Goal: Task Accomplishment & Management: Manage account settings

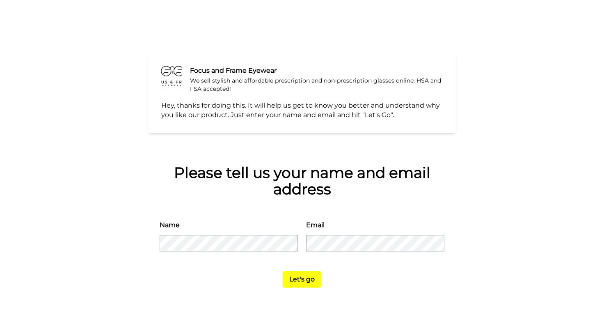
click at [302, 277] on button "Let's go" at bounding box center [302, 279] width 39 height 16
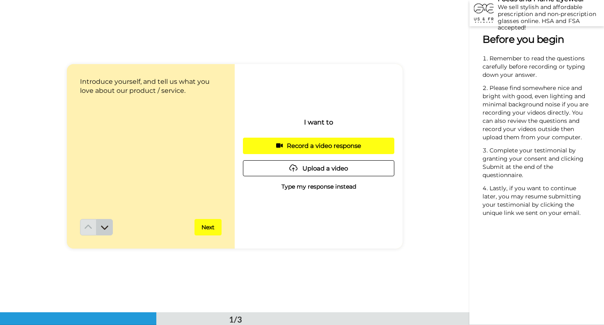
click at [105, 229] on icon at bounding box center [104, 227] width 7 height 4
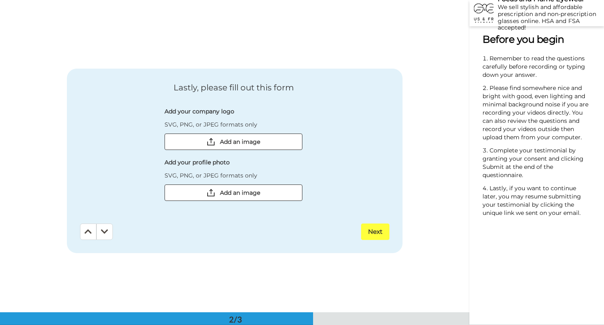
scroll to position [312, 0]
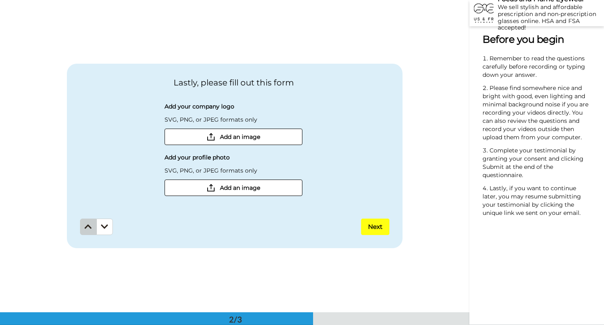
click at [86, 230] on button at bounding box center [88, 226] width 16 height 16
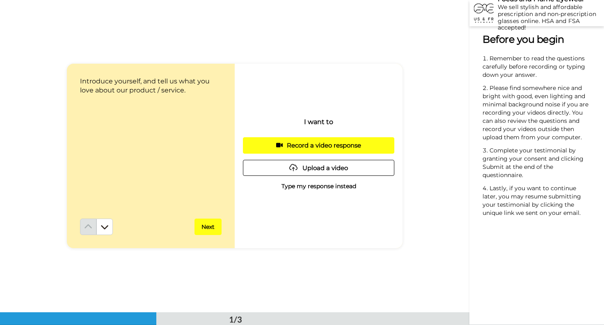
scroll to position [0, 0]
click at [104, 228] on icon at bounding box center [104, 227] width 7 height 4
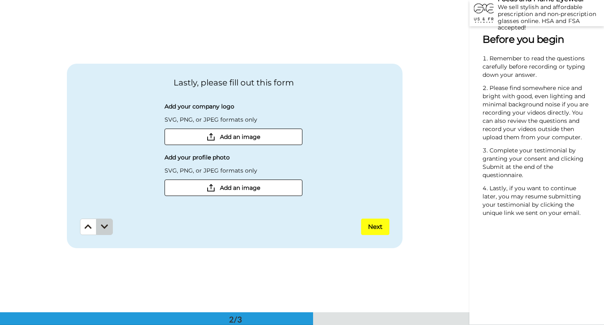
click at [106, 228] on icon at bounding box center [104, 226] width 7 height 8
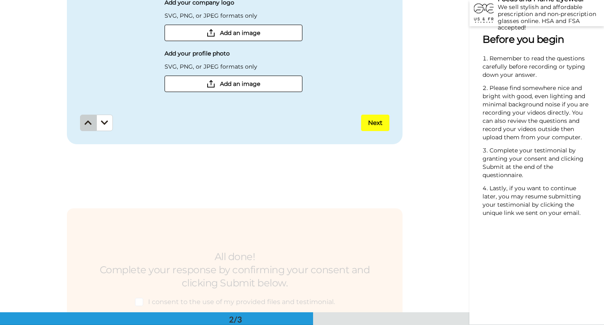
click at [89, 128] on button at bounding box center [88, 122] width 16 height 16
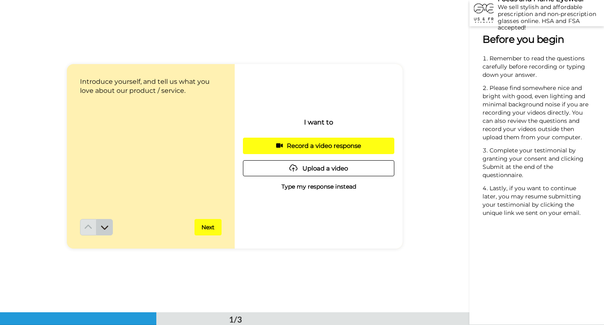
click at [108, 225] on icon at bounding box center [104, 227] width 7 height 4
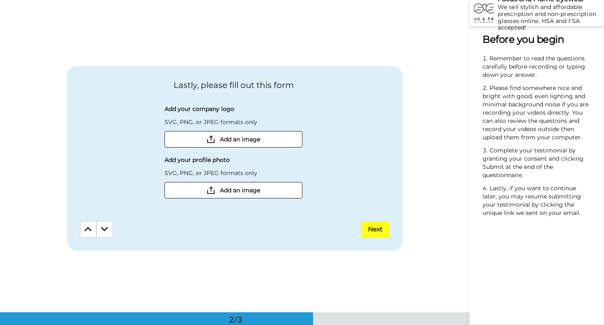
scroll to position [312, 0]
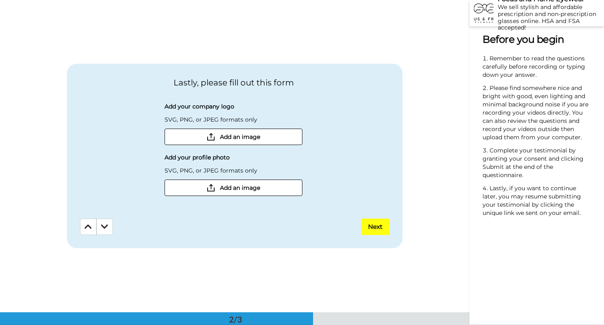
click at [108, 225] on icon at bounding box center [104, 226] width 7 height 8
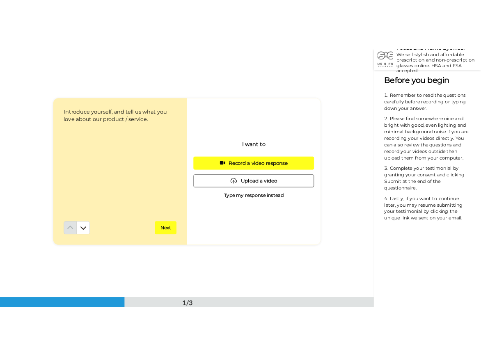
scroll to position [0, 0]
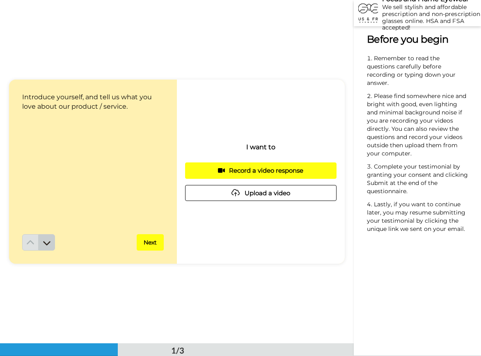
click at [53, 242] on button at bounding box center [47, 242] width 16 height 16
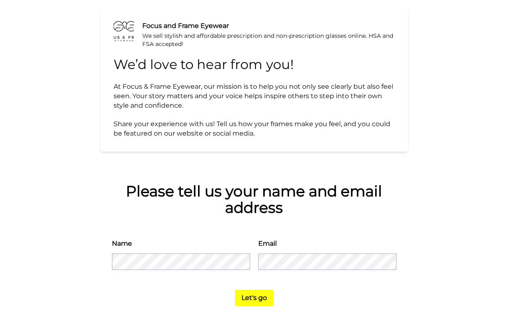
scroll to position [49, 0]
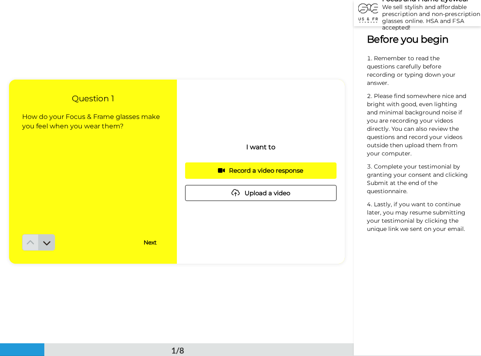
click at [47, 240] on icon at bounding box center [47, 243] width 8 height 8
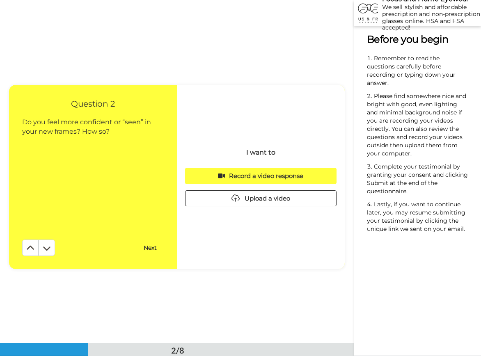
scroll to position [344, 0]
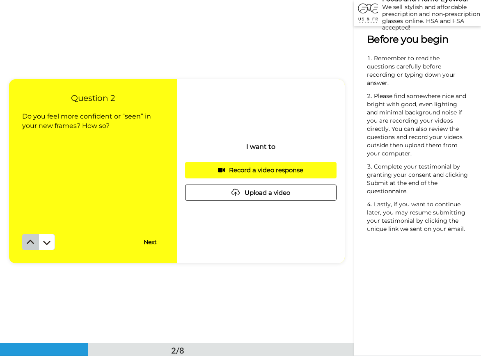
click at [27, 243] on icon at bounding box center [30, 242] width 7 height 4
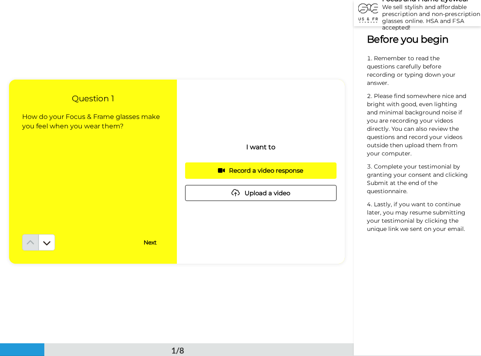
click at [152, 243] on button "Next" at bounding box center [150, 242] width 27 height 16
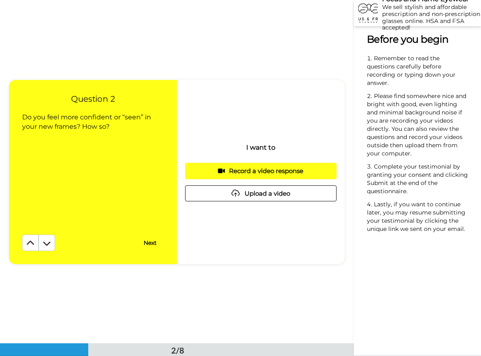
scroll to position [344, 0]
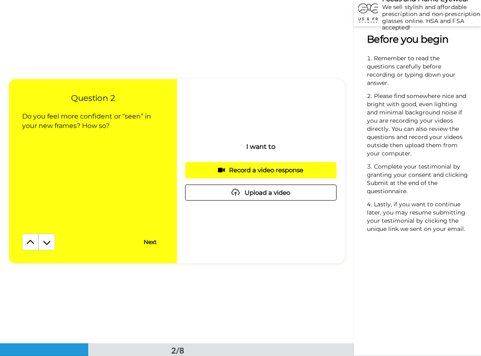
click at [152, 243] on button "Next" at bounding box center [150, 242] width 27 height 16
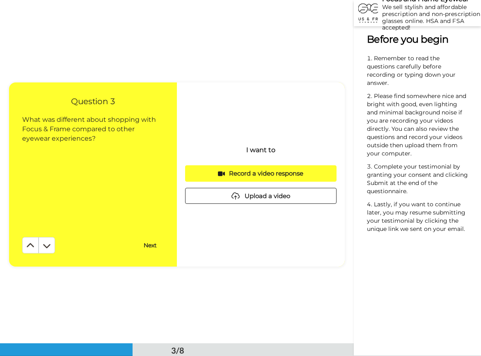
scroll to position [687, 0]
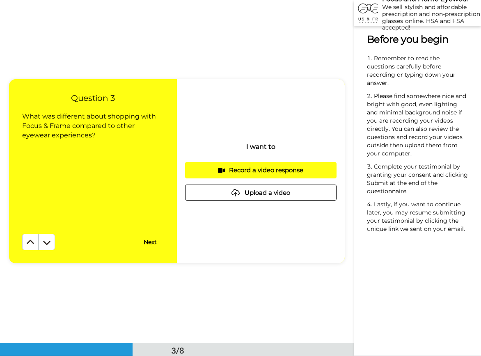
click at [152, 243] on button "Next" at bounding box center [150, 242] width 27 height 16
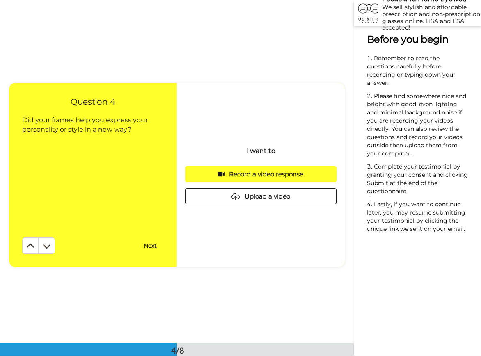
scroll to position [1031, 0]
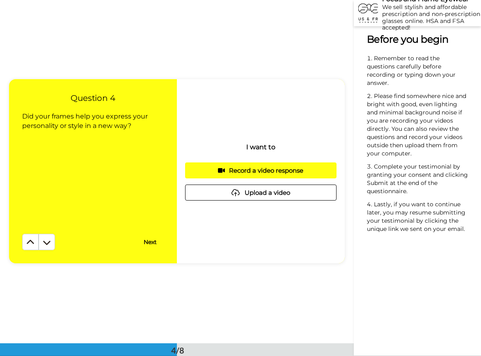
click at [152, 243] on button "Next" at bounding box center [150, 242] width 27 height 16
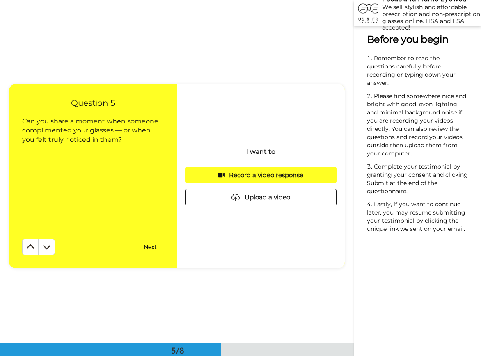
scroll to position [1374, 0]
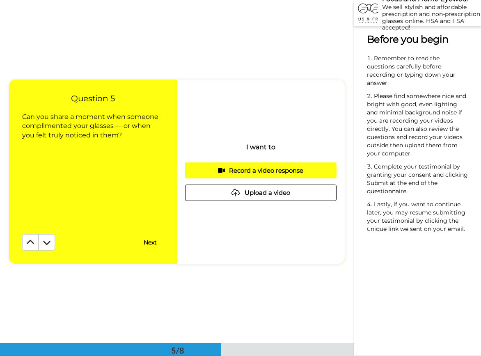
click at [152, 243] on button "Next" at bounding box center [150, 242] width 27 height 16
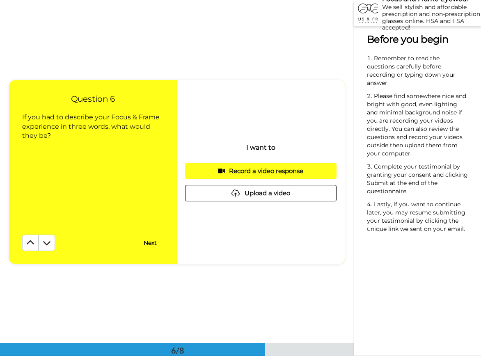
scroll to position [1718, 0]
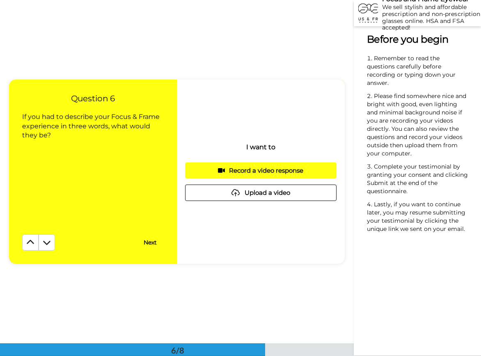
click at [152, 243] on button "Next" at bounding box center [150, 242] width 27 height 16
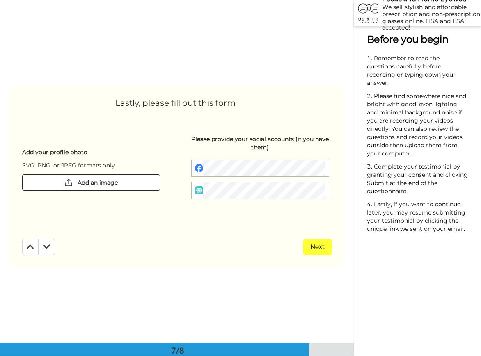
scroll to position [2061, 0]
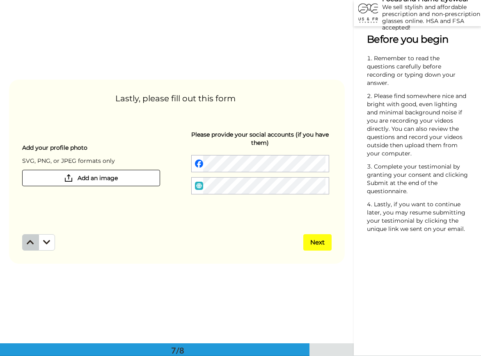
click at [35, 245] on button at bounding box center [30, 242] width 16 height 16
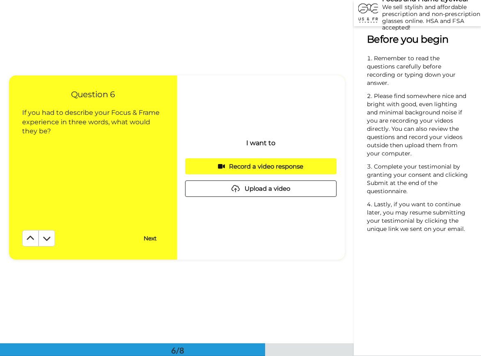
scroll to position [1718, 0]
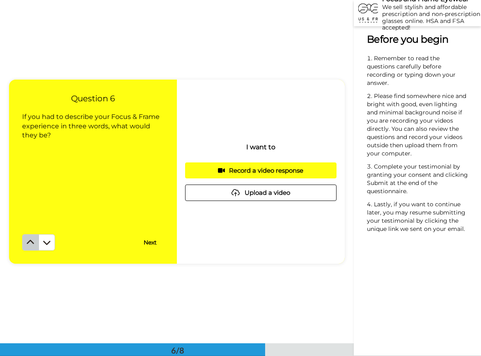
click at [34, 247] on button at bounding box center [30, 242] width 16 height 16
click at [32, 247] on button at bounding box center [30, 242] width 16 height 16
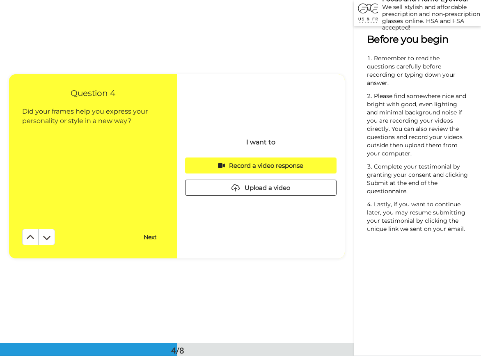
scroll to position [1031, 0]
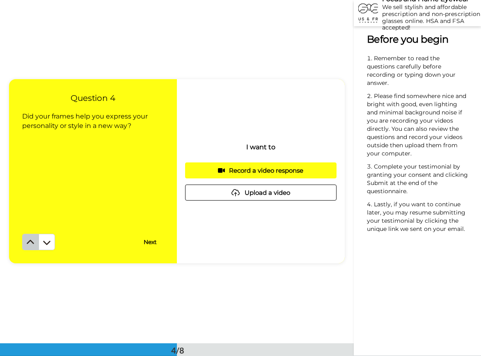
click at [29, 248] on button at bounding box center [30, 242] width 16 height 16
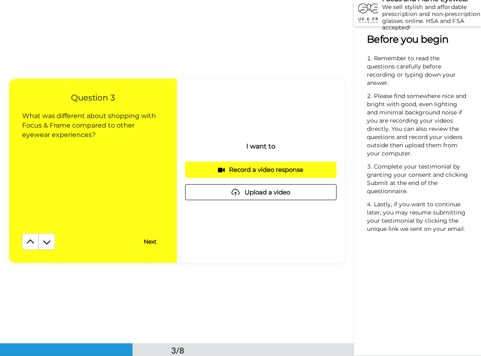
scroll to position [687, 0]
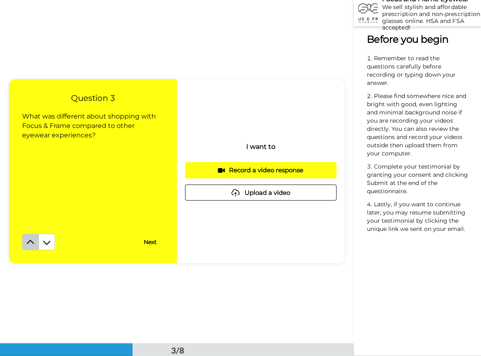
click at [34, 245] on button at bounding box center [30, 242] width 16 height 16
click at [34, 248] on button at bounding box center [30, 242] width 16 height 16
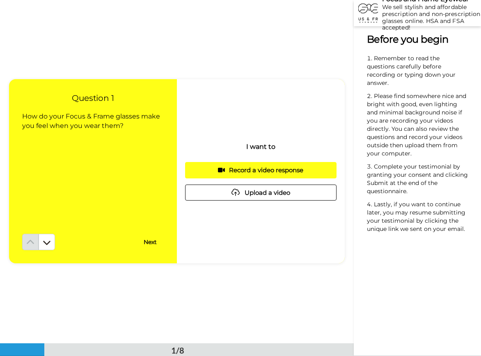
scroll to position [0, 0]
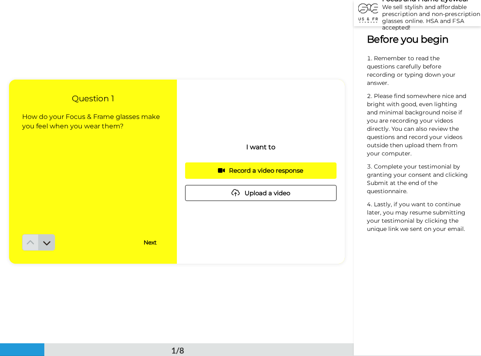
click at [50, 243] on icon at bounding box center [47, 243] width 8 height 8
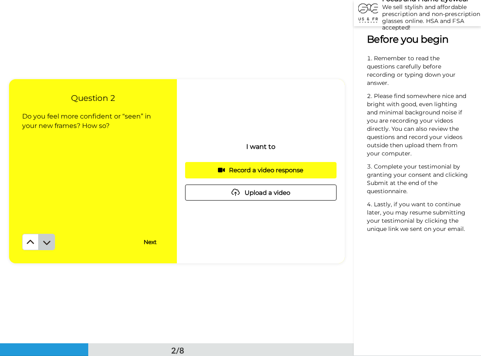
click at [50, 244] on icon at bounding box center [47, 242] width 8 height 8
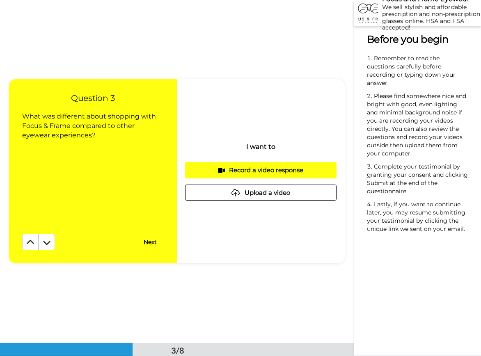
click at [50, 244] on icon at bounding box center [47, 242] width 8 height 8
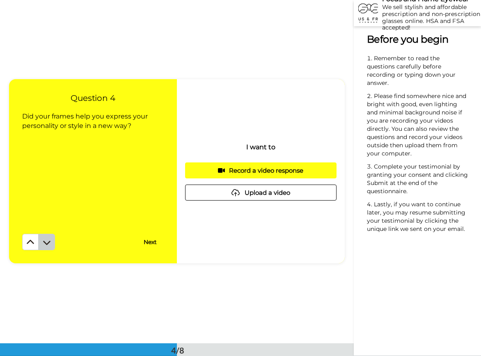
click at [50, 244] on icon at bounding box center [47, 242] width 8 height 8
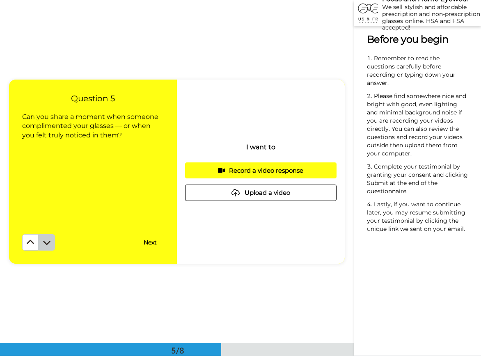
click at [50, 244] on icon at bounding box center [47, 242] width 8 height 8
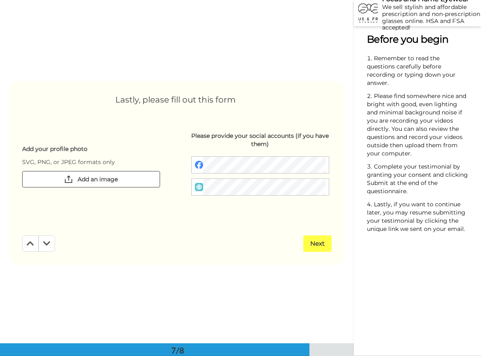
scroll to position [2061, 0]
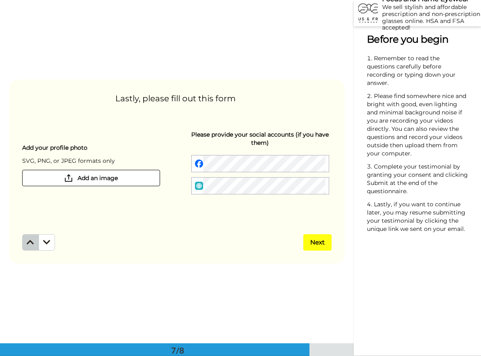
click at [32, 242] on icon at bounding box center [30, 242] width 7 height 8
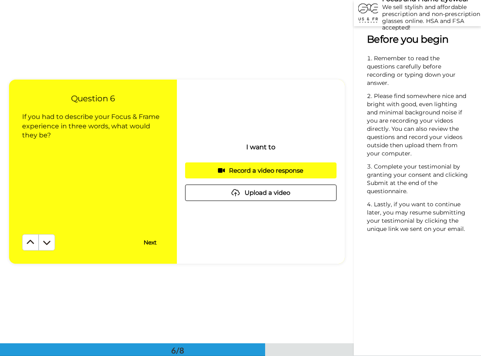
click at [32, 242] on icon at bounding box center [30, 242] width 7 height 4
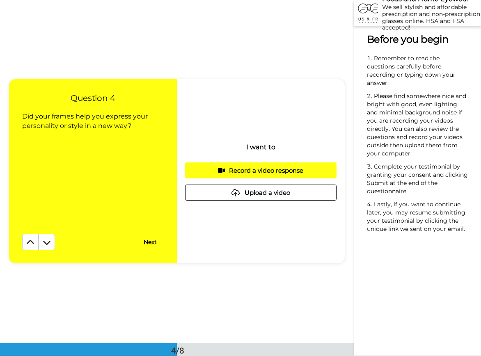
click at [32, 242] on icon at bounding box center [30, 242] width 7 height 4
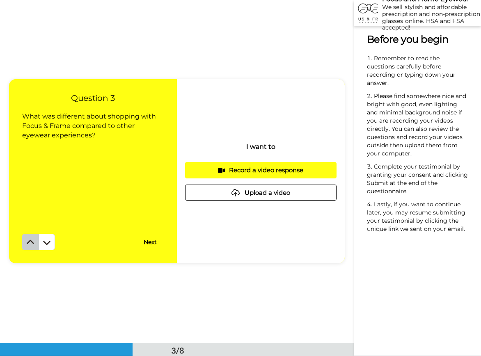
click at [30, 245] on icon at bounding box center [30, 242] width 8 height 8
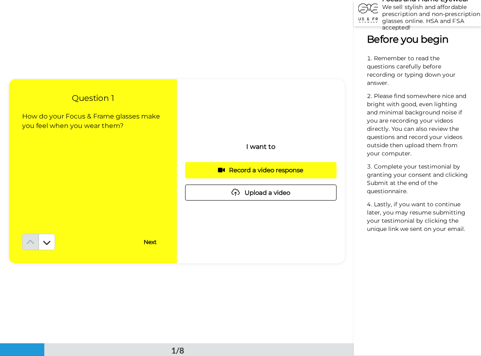
scroll to position [0, 0]
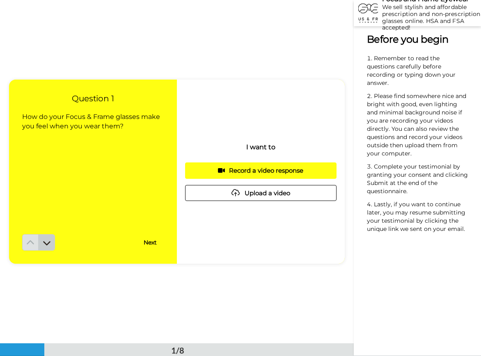
click at [46, 242] on icon at bounding box center [47, 243] width 8 height 8
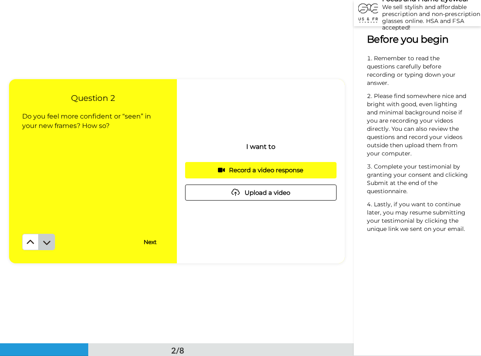
click at [51, 243] on button at bounding box center [47, 242] width 16 height 16
click at [50, 243] on icon at bounding box center [47, 242] width 8 height 8
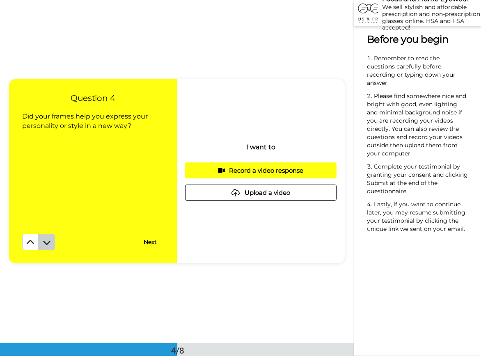
click at [50, 243] on icon at bounding box center [47, 242] width 8 height 8
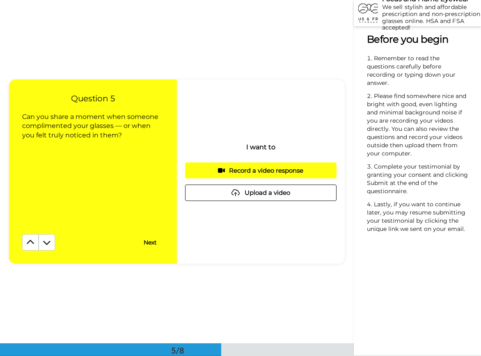
click at [50, 243] on icon at bounding box center [47, 242] width 8 height 8
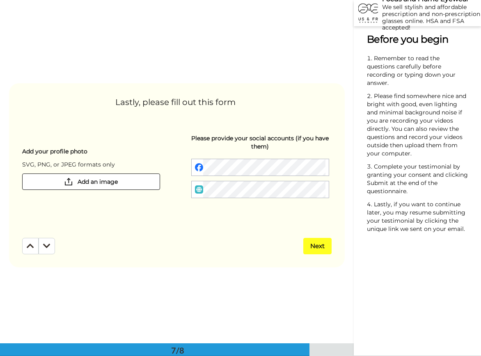
scroll to position [2061, 0]
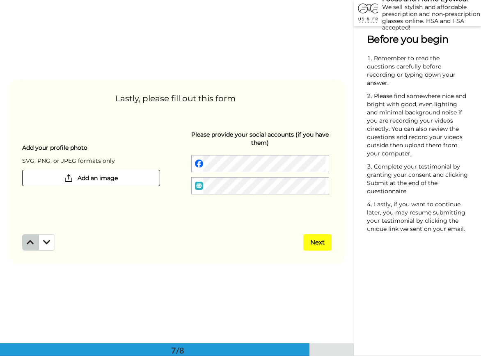
click at [35, 242] on button at bounding box center [30, 242] width 16 height 16
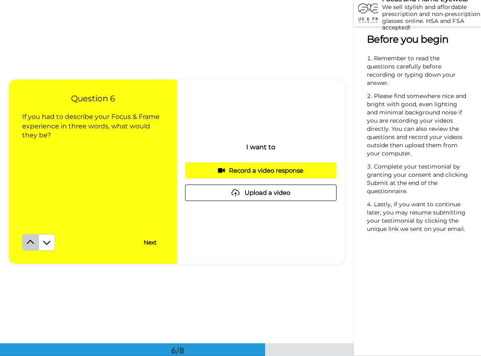
click at [35, 242] on button at bounding box center [30, 242] width 16 height 16
click at [32, 250] on button at bounding box center [30, 242] width 16 height 16
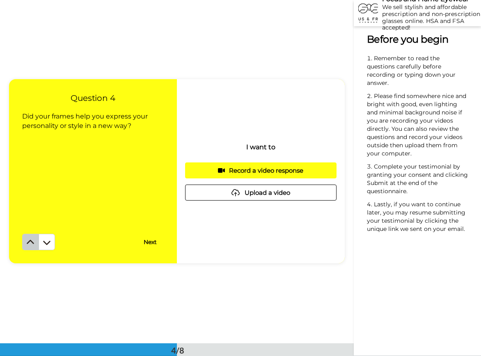
click at [31, 245] on icon at bounding box center [30, 242] width 8 height 8
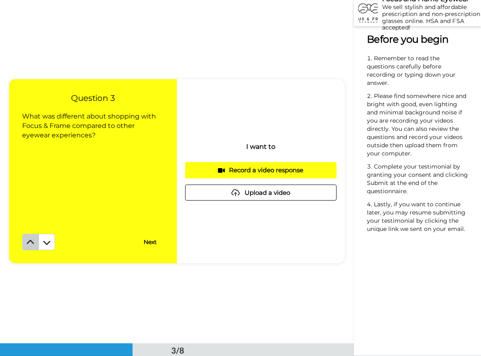
click at [29, 240] on icon at bounding box center [30, 242] width 8 height 8
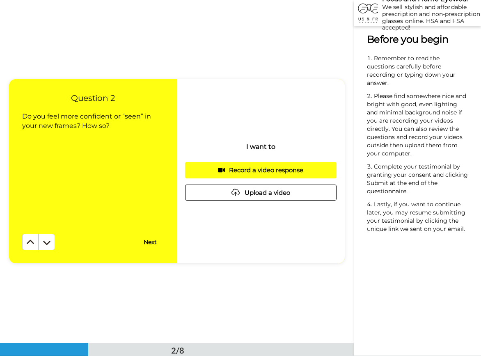
click at [29, 240] on icon at bounding box center [30, 242] width 8 height 8
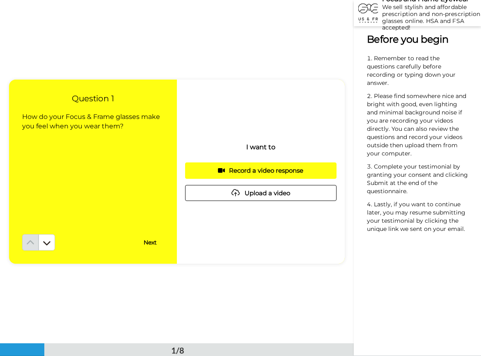
scroll to position [6, 0]
click at [46, 239] on icon at bounding box center [47, 243] width 8 height 8
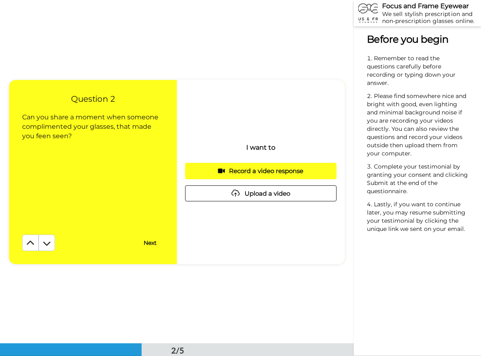
scroll to position [344, 0]
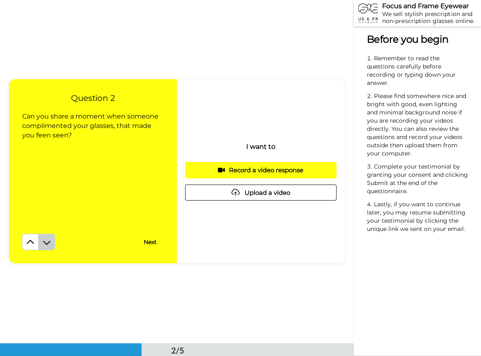
click at [46, 240] on icon at bounding box center [47, 242] width 8 height 8
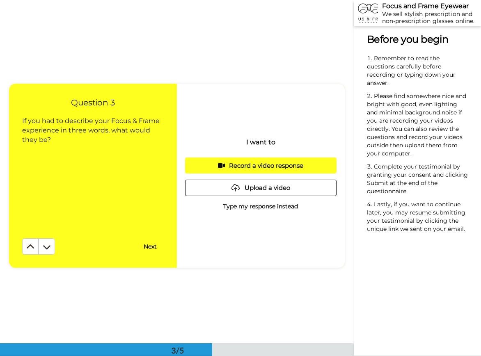
scroll to position [687, 0]
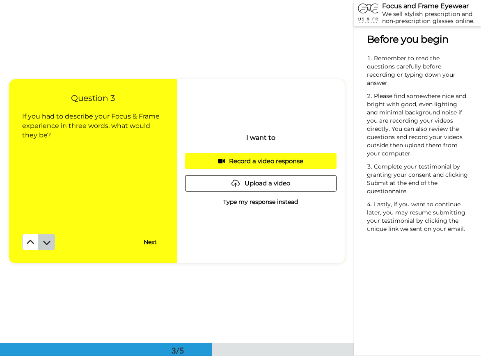
click at [46, 240] on icon at bounding box center [47, 242] width 8 height 8
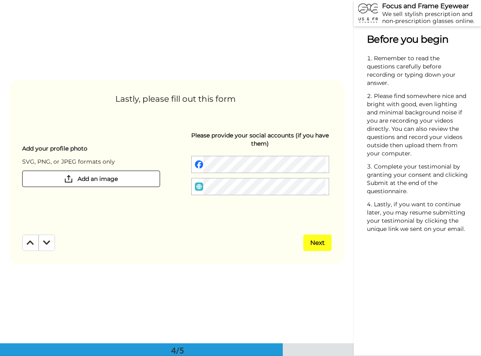
scroll to position [1031, 0]
click at [46, 240] on icon at bounding box center [46, 242] width 7 height 8
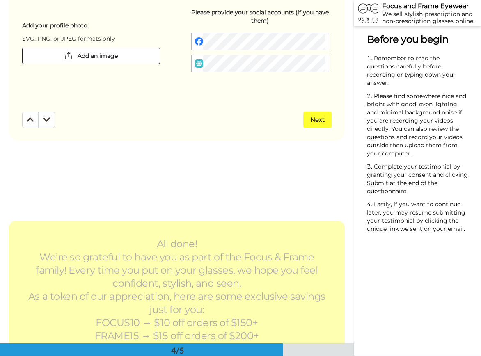
scroll to position [1150, 0]
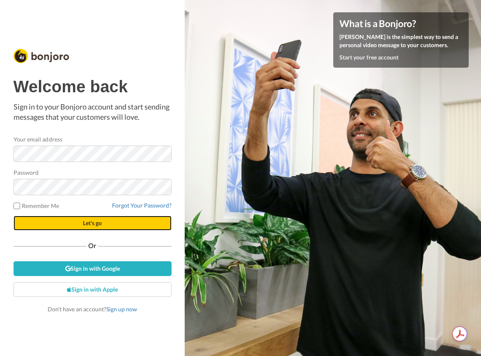
click at [94, 223] on span "Let's go" at bounding box center [92, 223] width 19 height 7
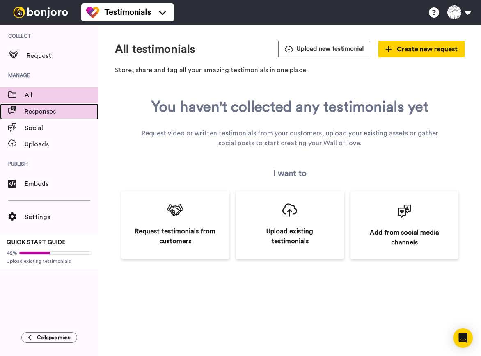
click at [47, 117] on div "Responses" at bounding box center [49, 111] width 98 height 16
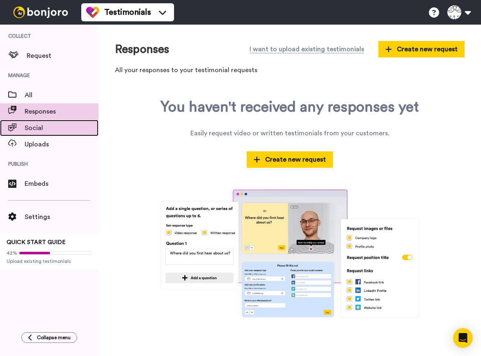
click at [51, 130] on span "Social" at bounding box center [62, 128] width 74 height 10
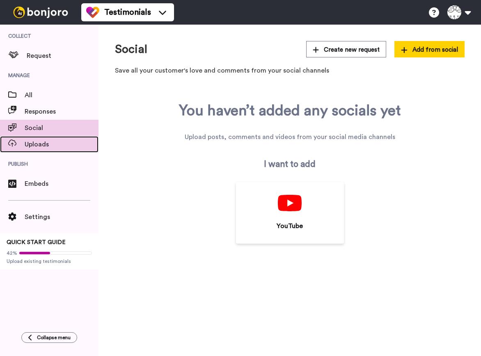
click at [47, 145] on span "Uploads" at bounding box center [62, 145] width 74 height 10
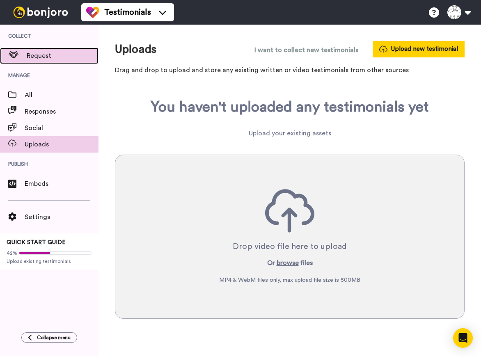
click at [45, 57] on span "Request" at bounding box center [63, 56] width 72 height 10
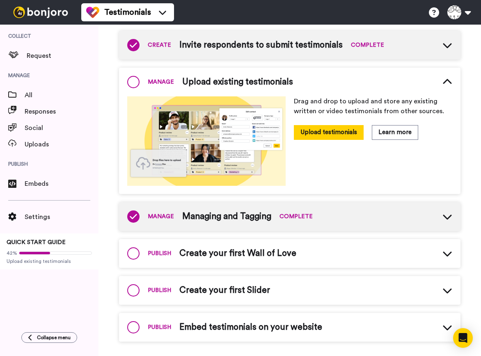
scroll to position [141, 0]
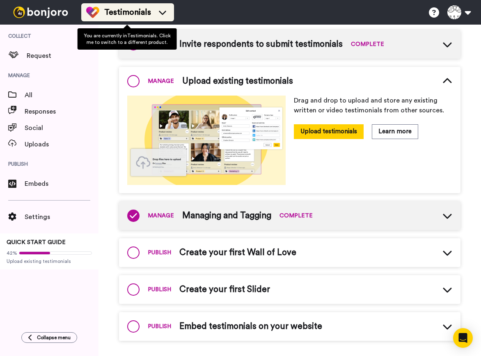
click at [171, 10] on li "Testimonials" at bounding box center [127, 12] width 93 height 18
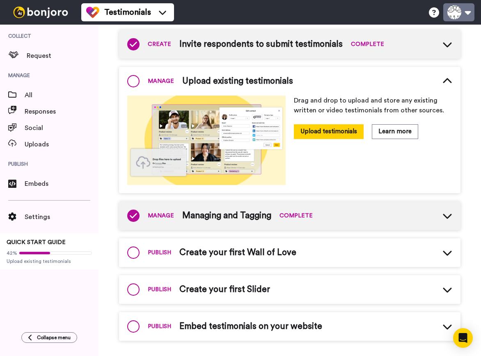
click at [451, 11] on button at bounding box center [458, 12] width 31 height 18
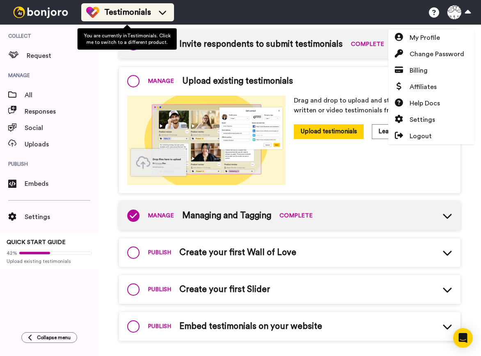
click at [159, 18] on div "Testimonials" at bounding box center [127, 12] width 83 height 13
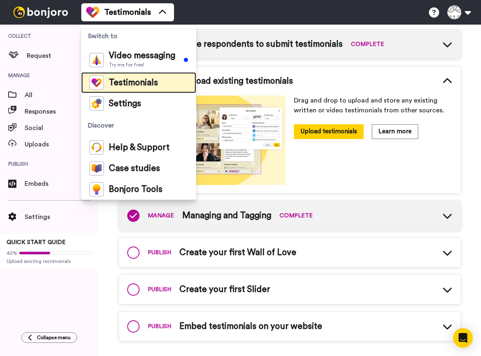
click at [143, 81] on span "Testimonials" at bounding box center [133, 83] width 49 height 8
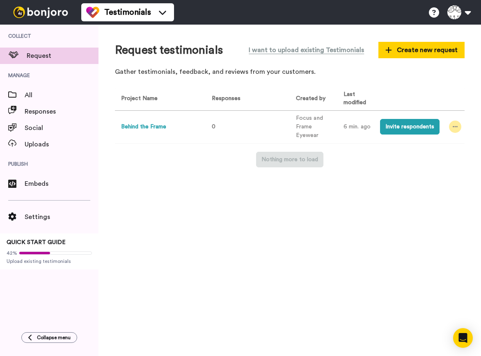
click at [456, 128] on icon at bounding box center [455, 127] width 5 height 6
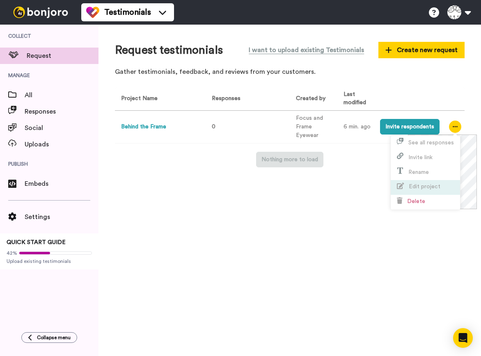
click at [422, 185] on span "Edit project" at bounding box center [425, 187] width 32 height 6
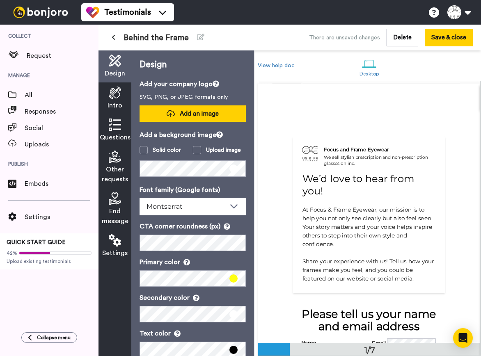
click at [185, 116] on span "Add an image" at bounding box center [199, 114] width 39 height 9
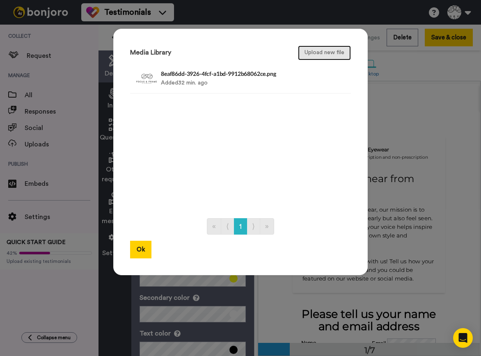
click at [327, 52] on button "Upload new file" at bounding box center [324, 53] width 53 height 15
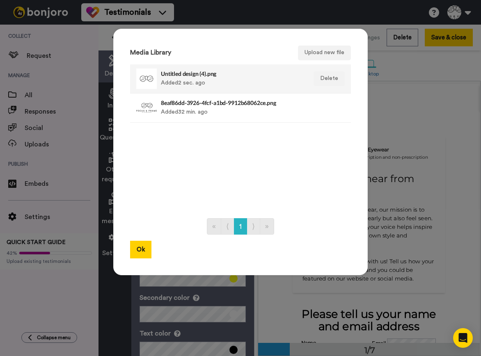
click at [261, 76] on h4 "Untitled design (4).png" at bounding box center [232, 74] width 142 height 6
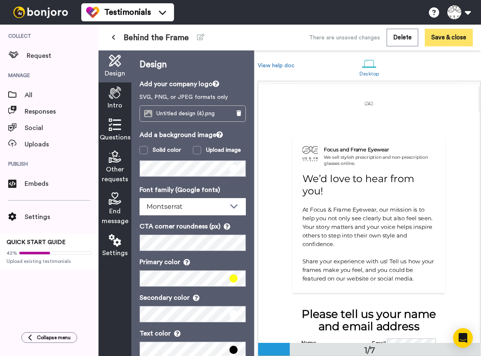
click at [446, 35] on button "Save & close" at bounding box center [449, 38] width 48 height 18
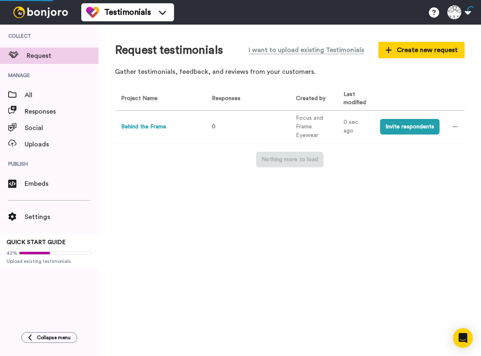
click at [157, 128] on button "Behind the Frame" at bounding box center [143, 127] width 45 height 9
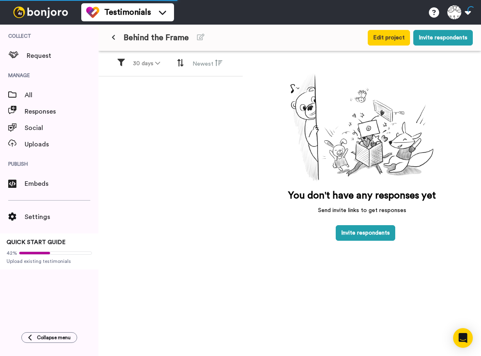
click at [113, 41] on button at bounding box center [114, 37] width 14 height 15
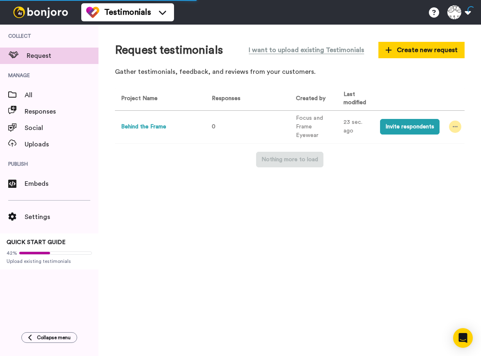
click at [458, 128] on div at bounding box center [455, 127] width 12 height 12
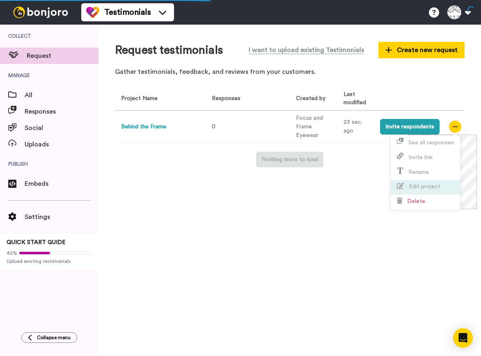
click at [421, 186] on span "Edit project" at bounding box center [425, 187] width 32 height 6
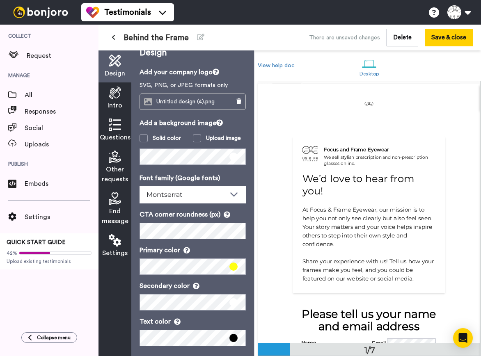
scroll to position [5, 0]
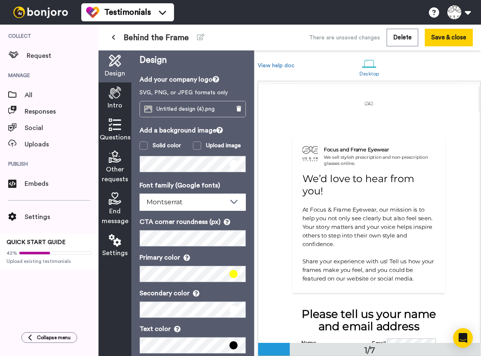
click at [114, 107] on span "Intro" at bounding box center [115, 106] width 15 height 10
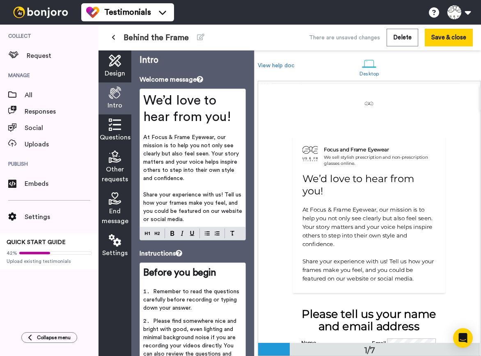
scroll to position [0, 0]
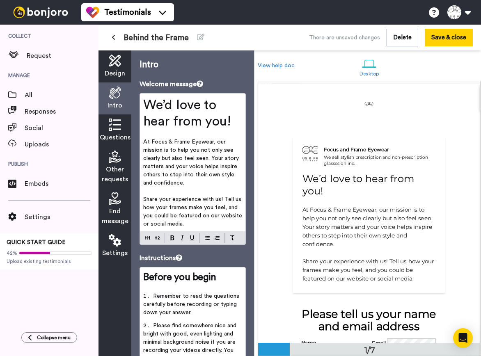
click at [118, 159] on icon at bounding box center [115, 157] width 12 height 12
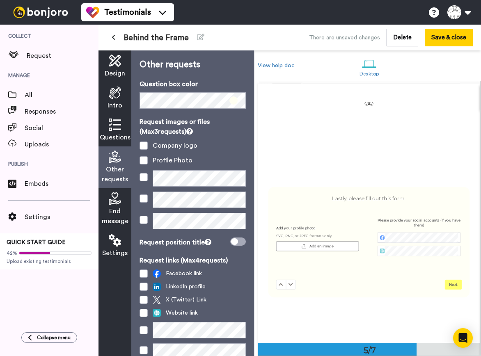
scroll to position [1015, 0]
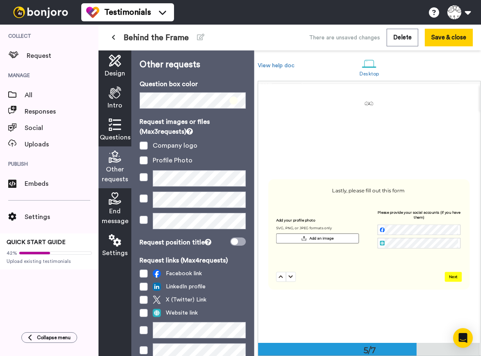
click at [120, 103] on span "Intro" at bounding box center [115, 106] width 15 height 10
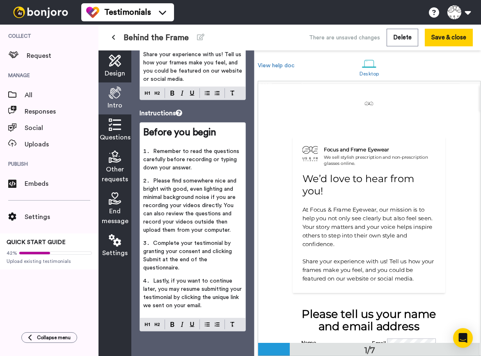
scroll to position [0, 0]
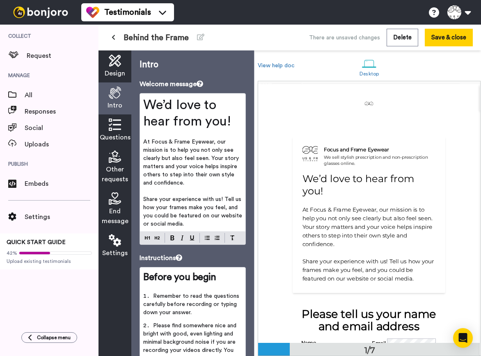
click at [113, 68] on div "Design" at bounding box center [114, 66] width 33 height 32
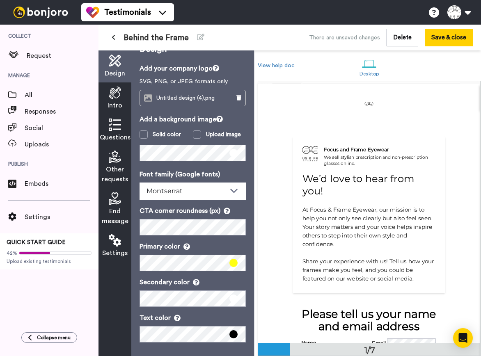
scroll to position [20, 0]
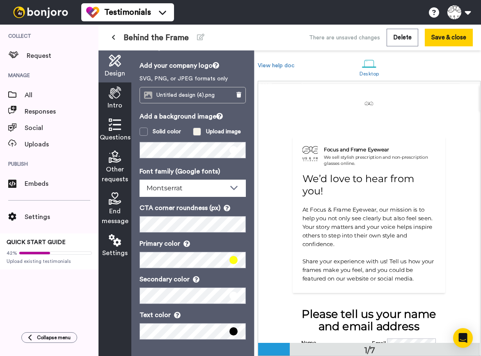
click at [196, 129] on span at bounding box center [197, 132] width 8 height 8
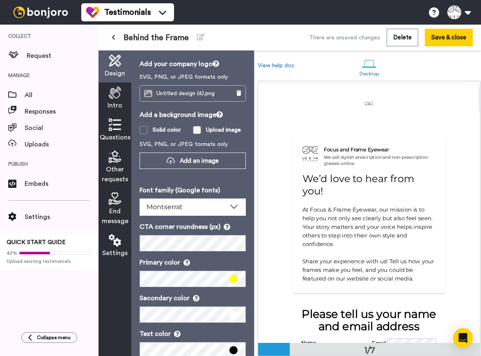
click at [197, 130] on span at bounding box center [197, 130] width 8 height 8
click at [156, 133] on div "Solid color" at bounding box center [167, 130] width 28 height 8
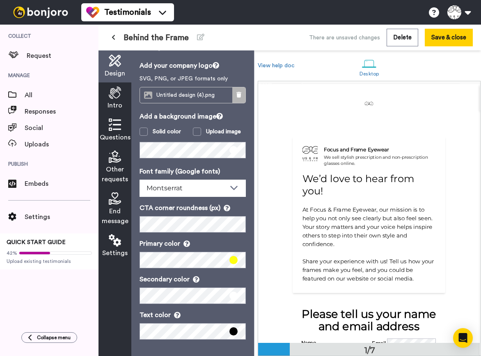
scroll to position [23, 0]
click at [238, 92] on icon at bounding box center [238, 95] width 5 height 6
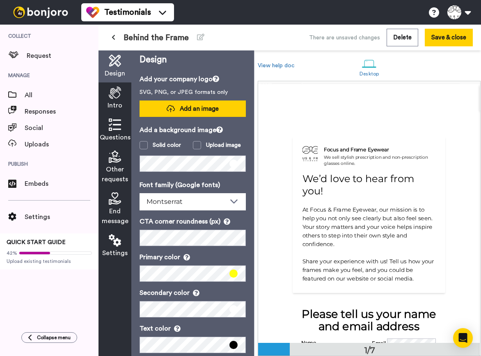
scroll to position [0, 0]
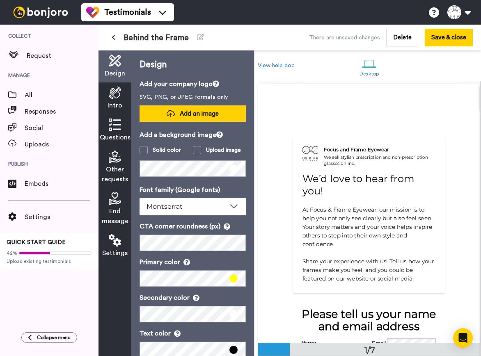
click at [193, 117] on span "Add an image" at bounding box center [199, 114] width 39 height 9
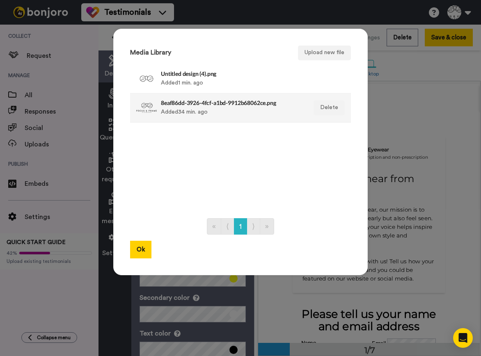
click at [211, 103] on h4 "8eaf86dd-3926-4fcf-a1bd-9912b68062ce.png" at bounding box center [232, 103] width 142 height 6
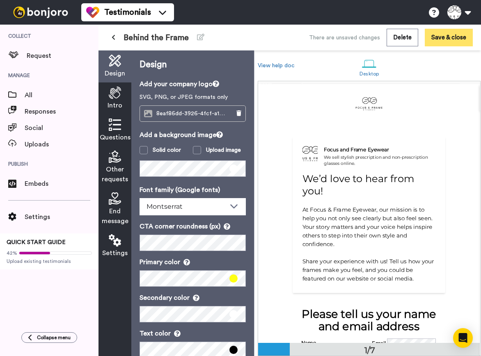
click at [453, 35] on button "Save & close" at bounding box center [449, 38] width 48 height 18
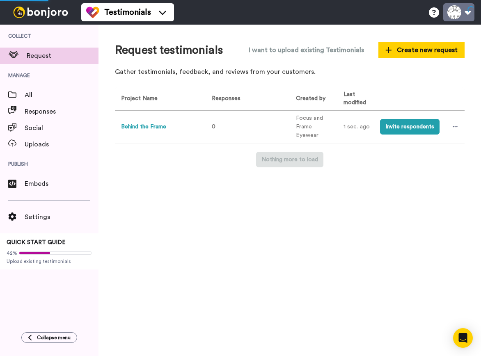
click at [457, 9] on button at bounding box center [458, 12] width 31 height 18
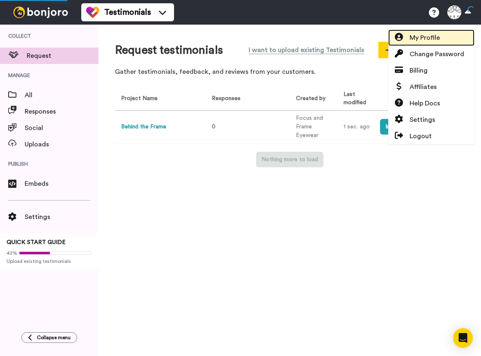
click at [432, 40] on span "My Profile" at bounding box center [424, 38] width 30 height 10
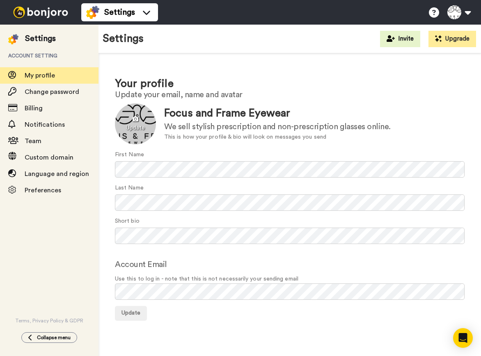
click at [137, 123] on div at bounding box center [135, 123] width 41 height 41
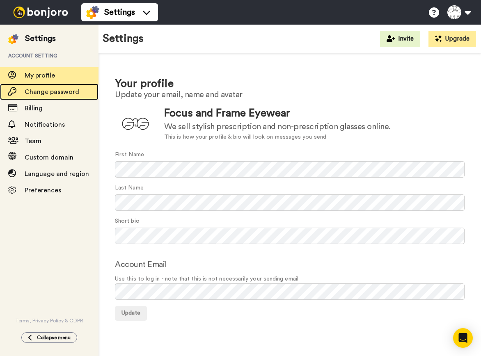
click at [63, 93] on span "Change password" at bounding box center [52, 92] width 55 height 7
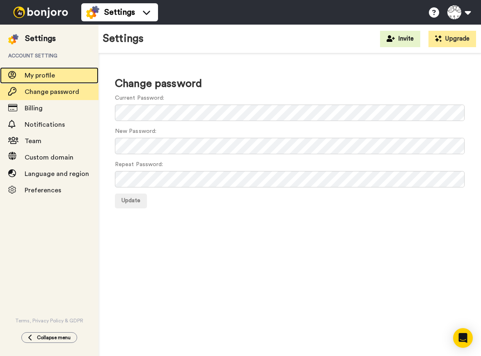
click at [56, 76] on span "My profile" at bounding box center [62, 76] width 74 height 10
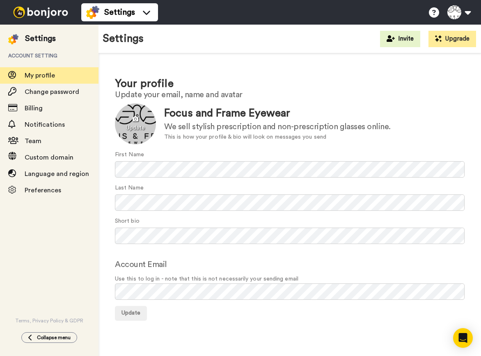
click at [138, 123] on div at bounding box center [135, 123] width 41 height 41
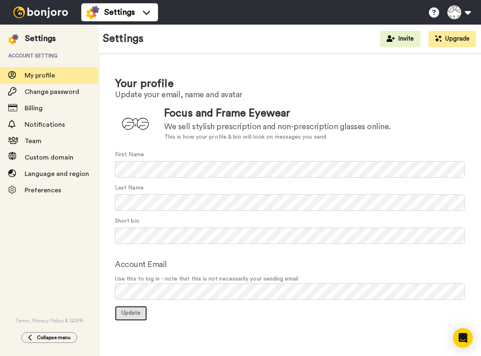
click at [129, 309] on button "Update" at bounding box center [131, 313] width 32 height 15
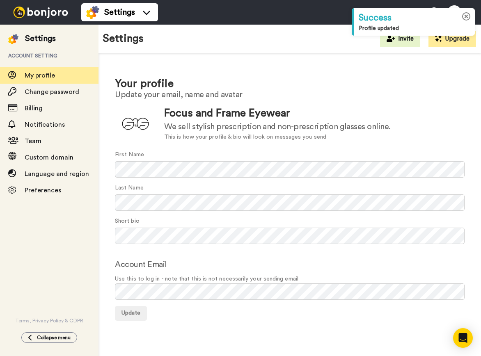
click at [465, 18] on icon at bounding box center [466, 16] width 9 height 9
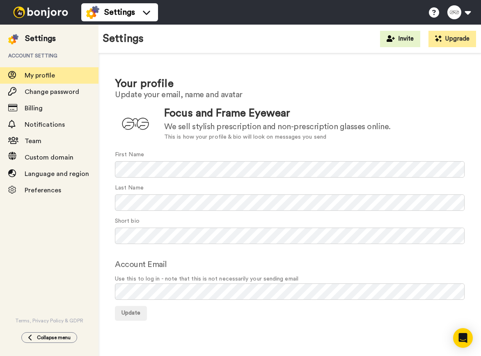
click at [55, 13] on img at bounding box center [41, 12] width 62 height 11
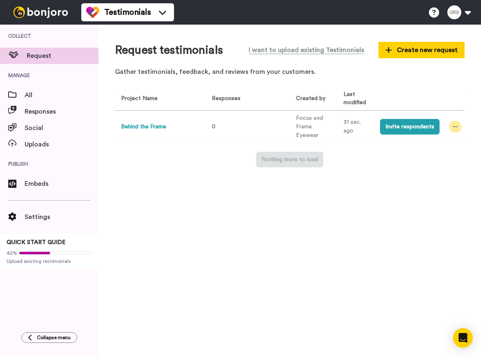
click at [456, 124] on icon at bounding box center [455, 127] width 5 height 6
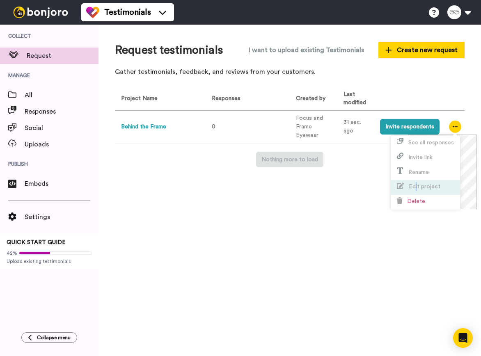
click at [416, 183] on span "Edit project" at bounding box center [418, 186] width 43 height 6
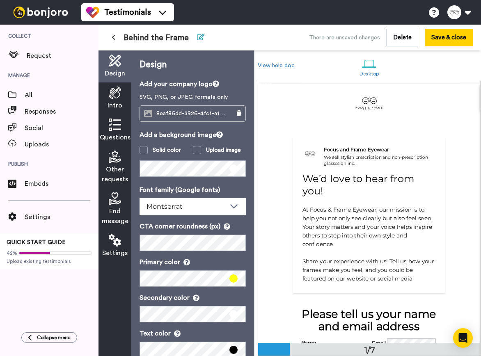
click at [201, 39] on icon at bounding box center [200, 37] width 7 height 7
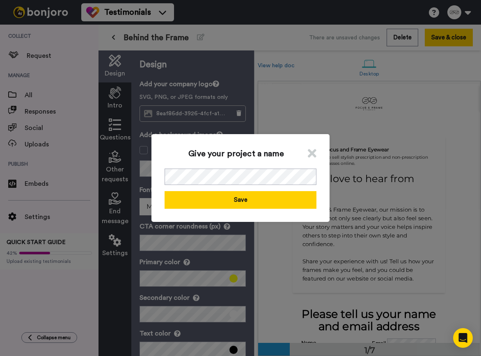
click at [310, 149] on icon at bounding box center [312, 153] width 9 height 12
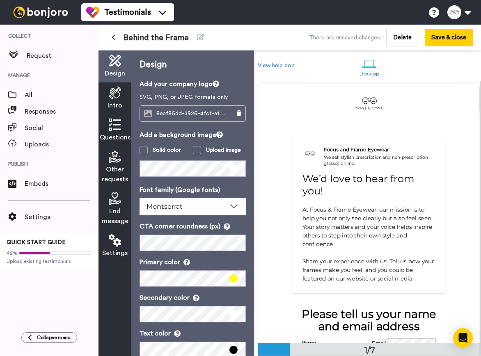
click at [114, 37] on icon at bounding box center [114, 37] width 4 height 6
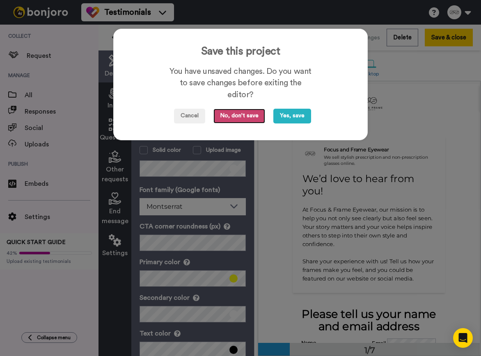
click at [247, 118] on button "No, don't save" at bounding box center [239, 116] width 52 height 15
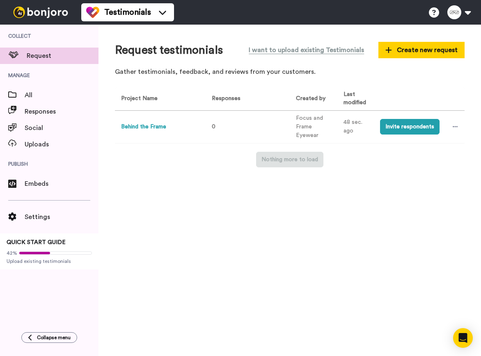
click at [142, 125] on button "Behind the Frame" at bounding box center [143, 127] width 45 height 9
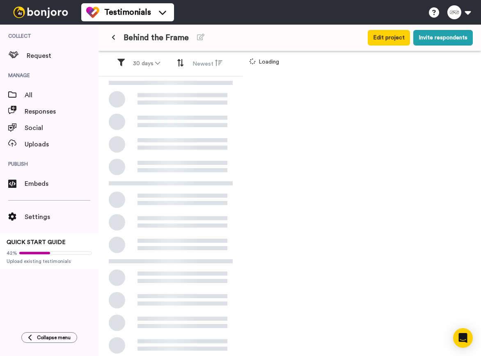
click at [142, 125] on div at bounding box center [170, 232] width 144 height 310
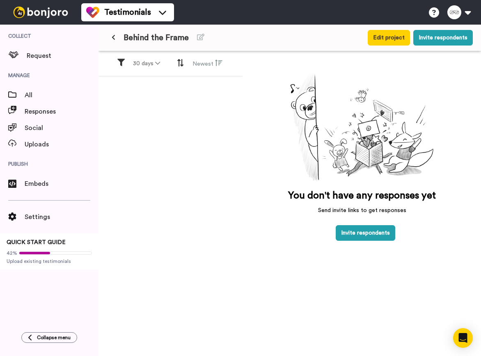
click at [114, 41] on button at bounding box center [114, 37] width 14 height 15
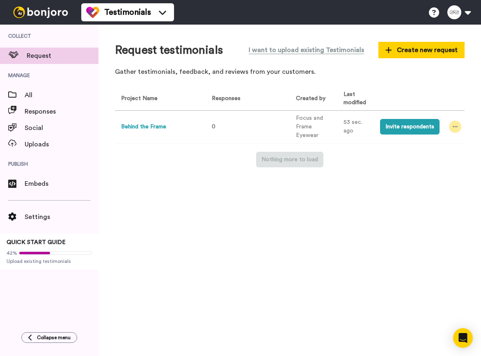
click at [458, 126] on div at bounding box center [455, 127] width 12 height 12
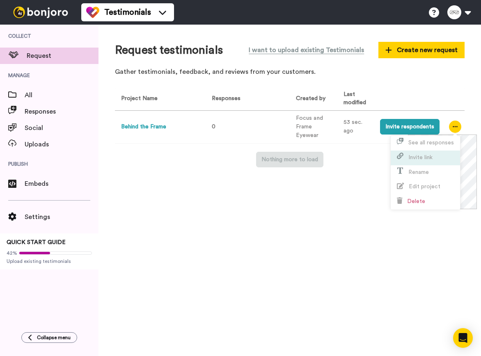
click at [432, 156] on span "Invite link" at bounding box center [420, 158] width 24 height 6
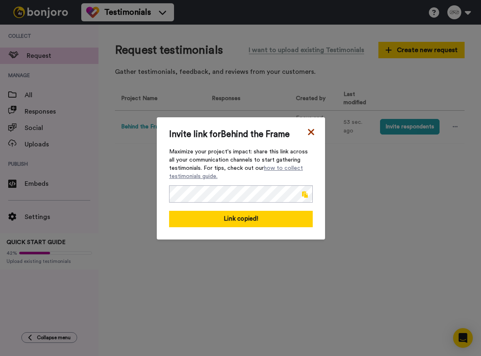
click at [309, 132] on icon at bounding box center [311, 132] width 8 height 10
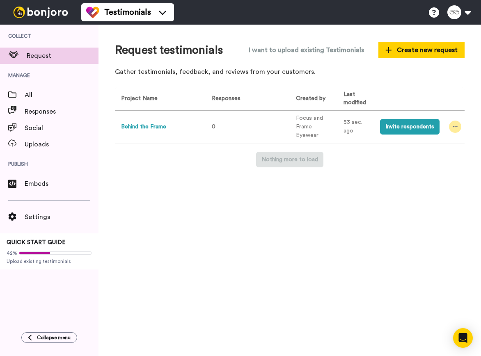
click at [452, 128] on div at bounding box center [455, 127] width 12 height 12
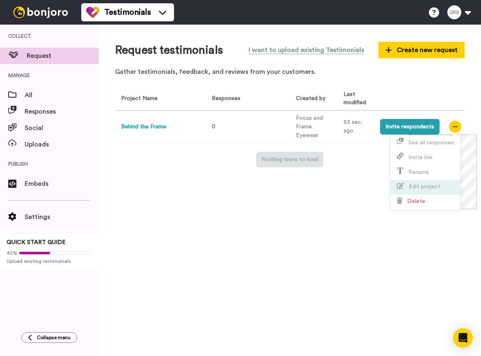
click at [422, 183] on span "Edit project" at bounding box center [418, 186] width 43 height 6
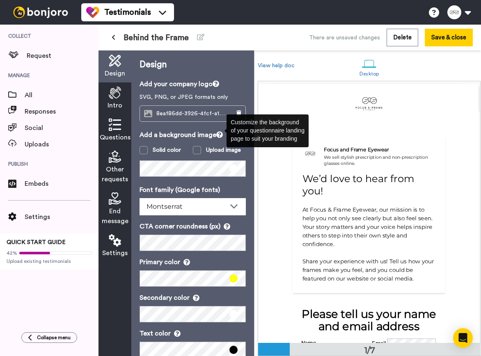
click at [218, 135] on icon at bounding box center [219, 134] width 7 height 7
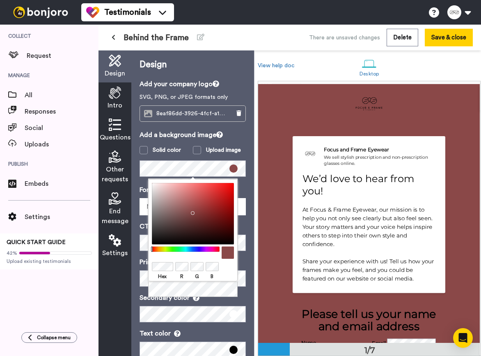
click at [191, 211] on div at bounding box center [193, 214] width 82 height 62
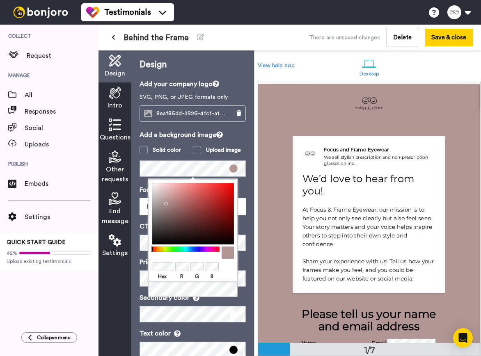
drag, startPoint x: 191, startPoint y: 211, endPoint x: 167, endPoint y: 203, distance: 25.3
click at [166, 203] on div at bounding box center [193, 214] width 82 height 62
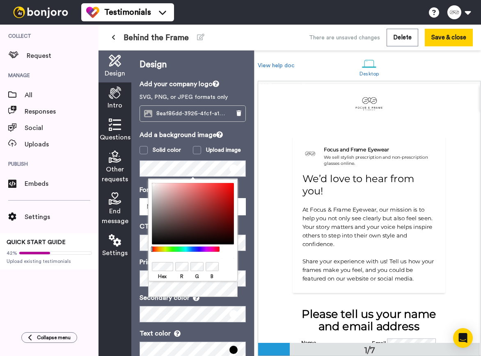
drag, startPoint x: 167, startPoint y: 203, endPoint x: 147, endPoint y: 179, distance: 30.6
click at [147, 179] on body "Testimonials Switch to Video messaging Try me for free! Testimonials Settings D…" at bounding box center [240, 178] width 481 height 356
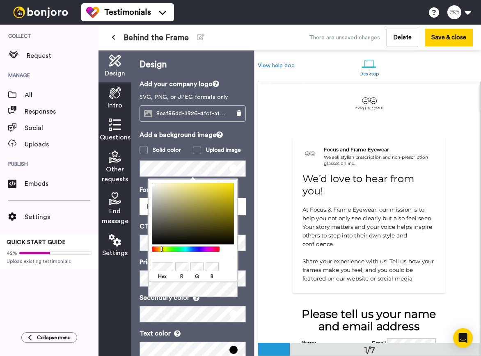
click at [162, 247] on div at bounding box center [185, 249] width 71 height 5
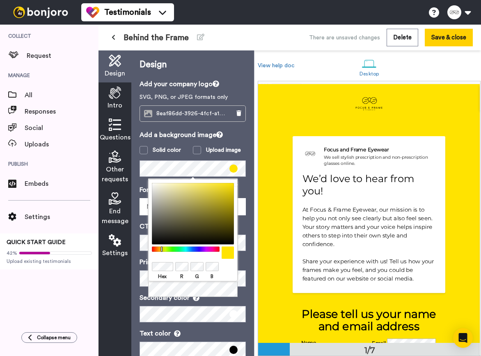
drag, startPoint x: 229, startPoint y: 191, endPoint x: 235, endPoint y: 181, distance: 11.0
click at [235, 181] on div "Hex R G B" at bounding box center [192, 230] width 89 height 102
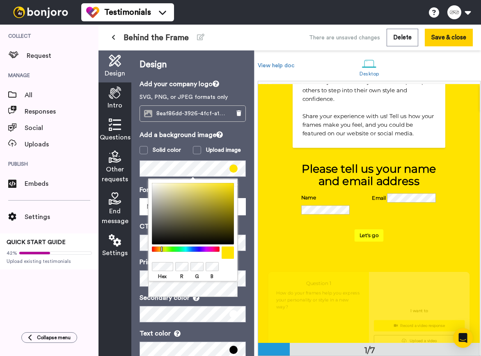
scroll to position [153, 0]
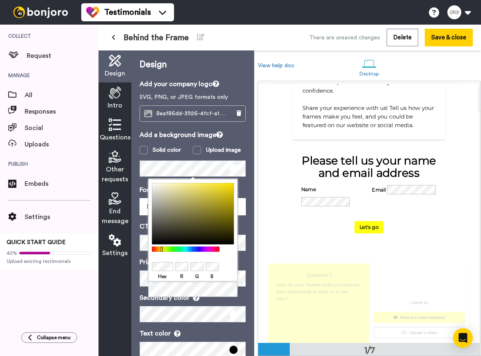
drag, startPoint x: 170, startPoint y: 206, endPoint x: 137, endPoint y: 160, distance: 56.1
click at [137, 161] on body "Testimonials Switch to Video messaging Try me for free! Testimonials Settings D…" at bounding box center [240, 178] width 481 height 356
click at [244, 138] on p "Add a background image" at bounding box center [193, 135] width 106 height 10
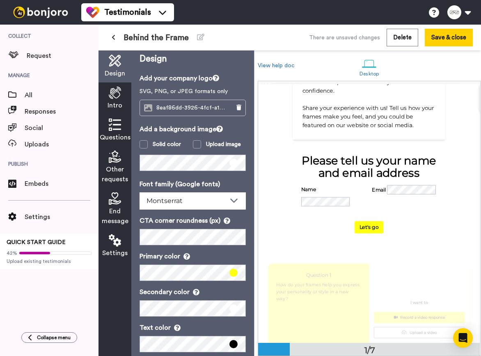
scroll to position [0, 0]
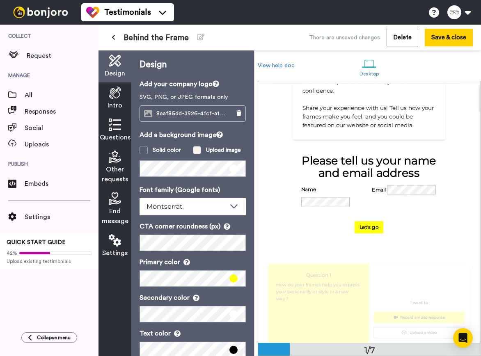
click at [199, 151] on span at bounding box center [197, 150] width 8 height 8
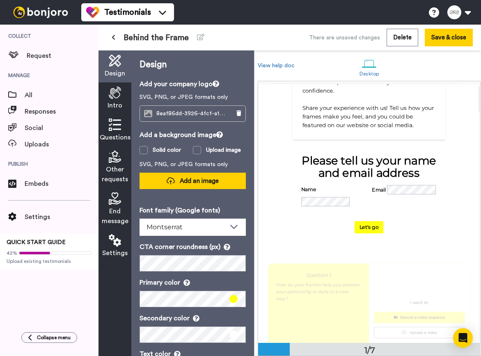
click at [190, 179] on span "Add an image" at bounding box center [199, 181] width 39 height 9
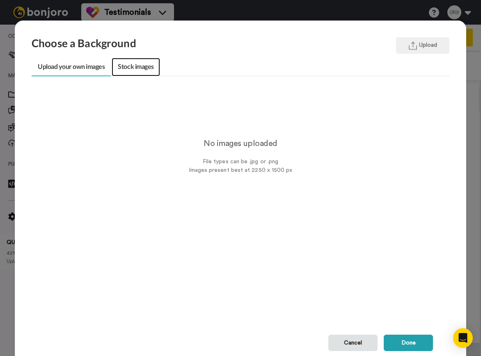
click at [142, 71] on link "Stock images" at bounding box center [136, 67] width 48 height 18
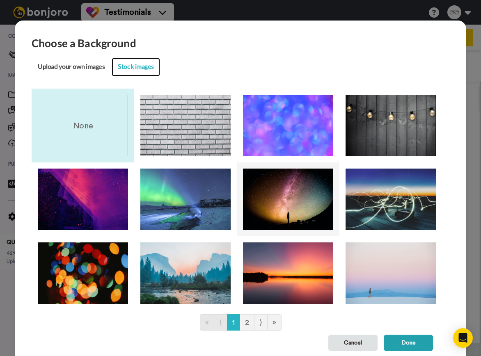
scroll to position [32, 0]
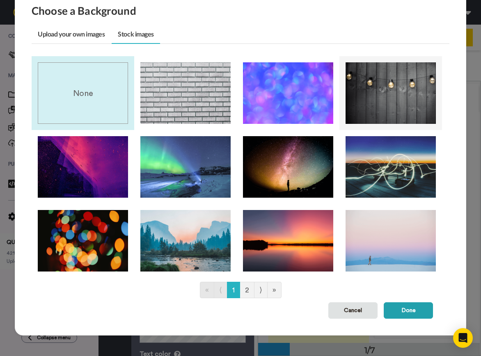
click at [388, 109] on img at bounding box center [390, 93] width 90 height 62
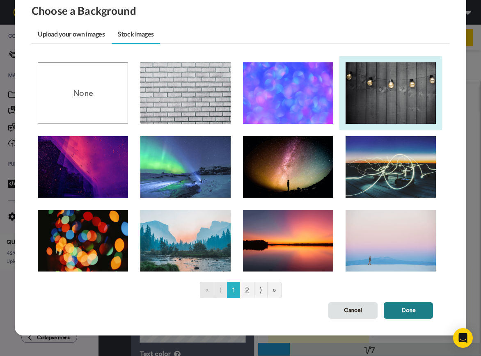
click at [404, 314] on button "Done" at bounding box center [408, 310] width 49 height 16
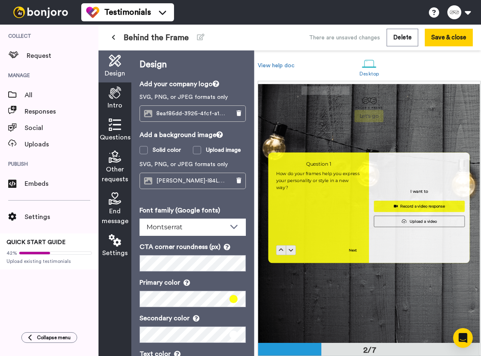
scroll to position [257, 0]
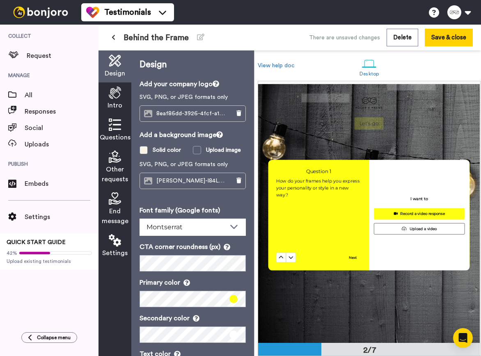
click at [151, 153] on label "Solid color" at bounding box center [166, 150] width 53 height 8
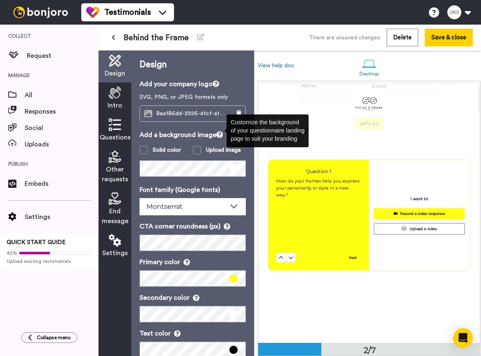
click at [218, 135] on icon at bounding box center [219, 134] width 7 height 7
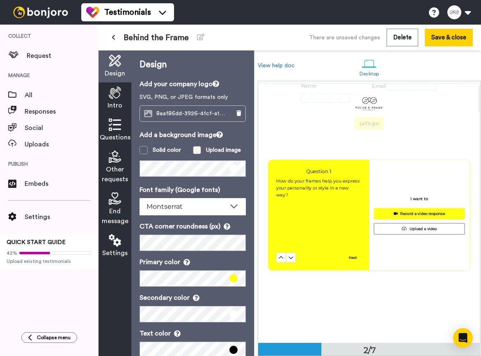
click at [199, 152] on span at bounding box center [197, 150] width 8 height 8
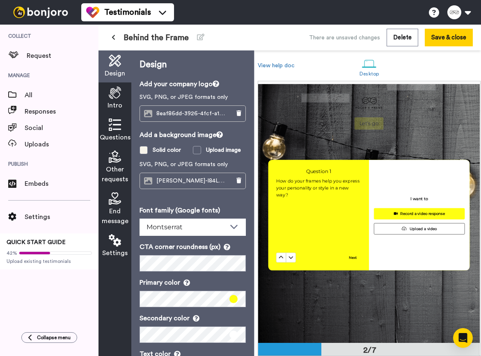
click at [144, 149] on span at bounding box center [144, 150] width 8 height 8
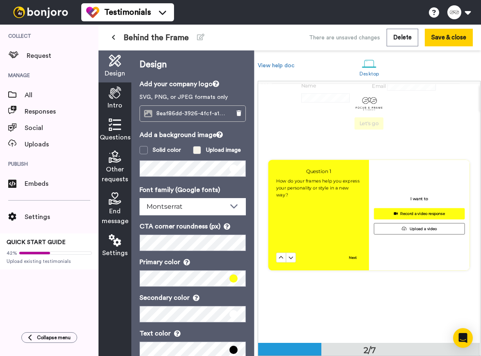
click at [199, 151] on span at bounding box center [197, 150] width 8 height 8
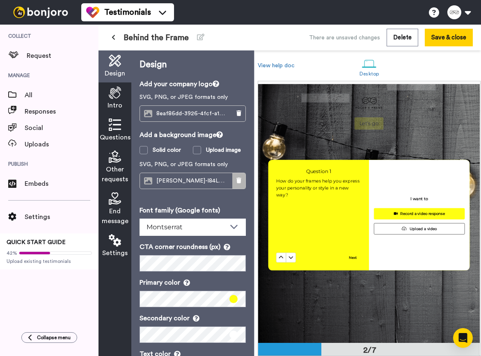
click at [240, 181] on icon at bounding box center [238, 181] width 5 height 6
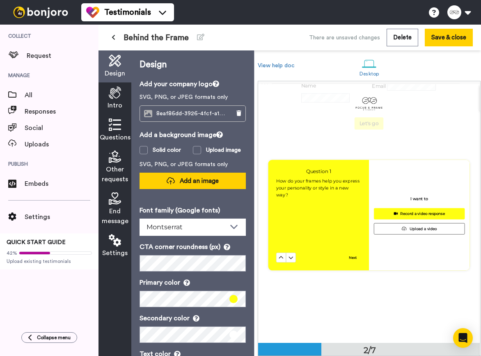
click at [215, 182] on span "Add an image" at bounding box center [199, 181] width 39 height 9
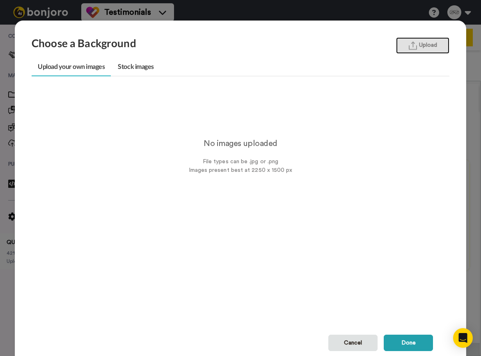
click at [411, 49] on img "button" at bounding box center [413, 45] width 8 height 9
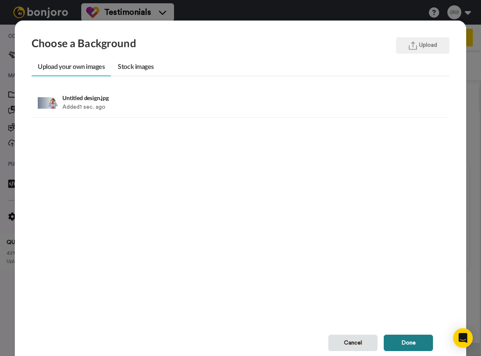
click at [411, 343] on button "Done" at bounding box center [408, 343] width 49 height 16
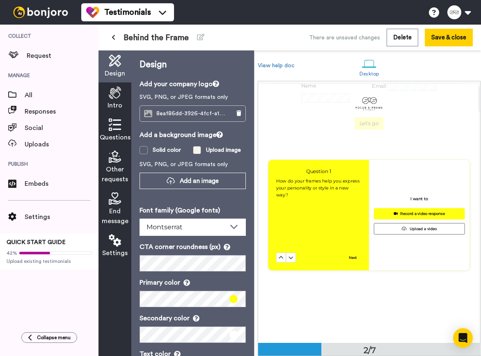
click at [215, 151] on div "Upload image" at bounding box center [223, 150] width 35 height 8
click at [199, 117] on span "8eaf86dd-3926-4fcf-a1bd-9912b68062ce.png" at bounding box center [192, 113] width 73 height 7
click at [239, 117] on button at bounding box center [238, 114] width 13 height 16
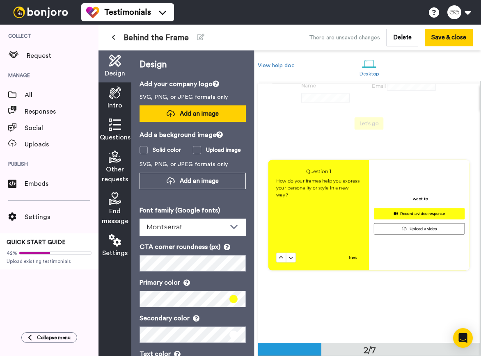
click at [204, 121] on button "Add an image" at bounding box center [193, 113] width 106 height 16
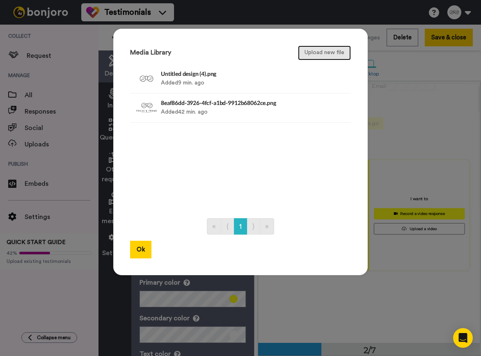
click at [318, 54] on button "Upload new file" at bounding box center [324, 53] width 53 height 15
click at [144, 257] on button "Ok" at bounding box center [140, 250] width 21 height 18
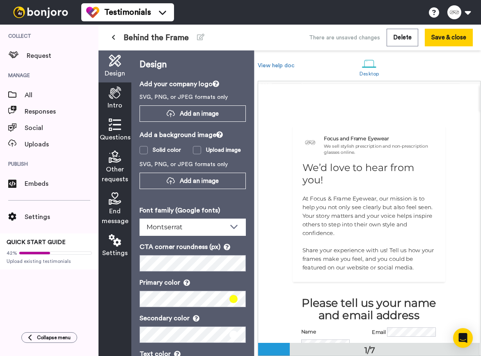
scroll to position [0, 0]
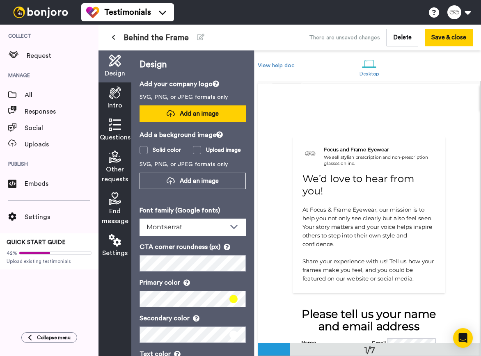
click at [200, 117] on span "Add an image" at bounding box center [199, 114] width 39 height 9
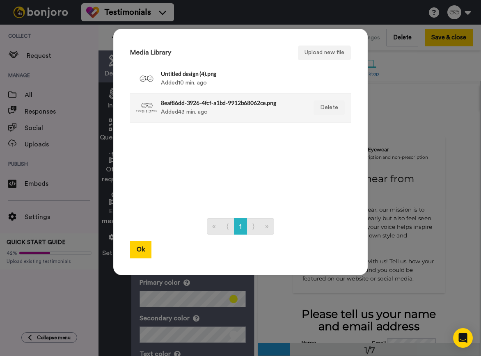
click at [185, 106] on div "8eaf86dd-3926-4fcf-a1bd-9912b68062ce.png Added 43 min. ago" at bounding box center [232, 108] width 142 height 21
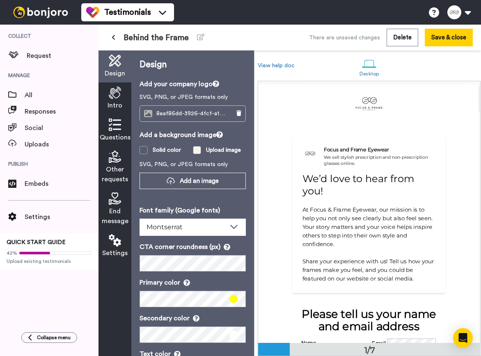
click at [219, 148] on div "Upload image" at bounding box center [223, 150] width 35 height 8
click at [201, 181] on span "Add an image" at bounding box center [199, 181] width 39 height 9
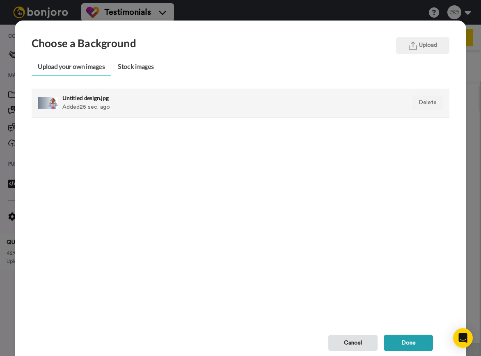
click at [155, 105] on div "Untitled design.jpg Added 25 sec. ago" at bounding box center [200, 103] width 276 height 21
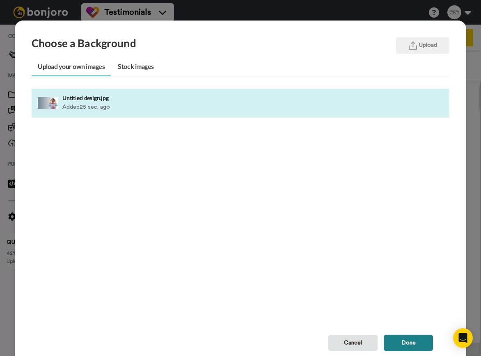
click at [400, 341] on button "Done" at bounding box center [408, 343] width 49 height 16
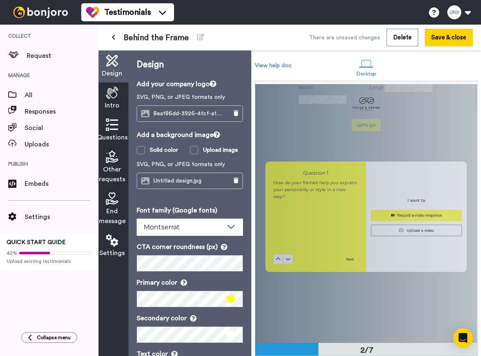
scroll to position [226, 0]
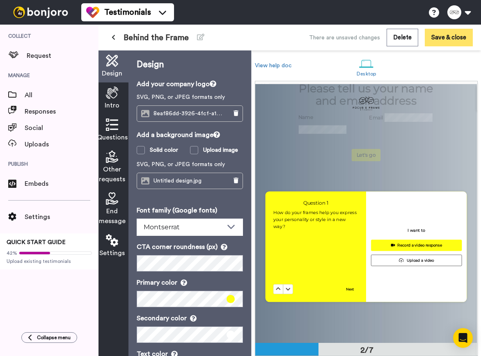
click at [447, 38] on button "Save & close" at bounding box center [449, 38] width 48 height 18
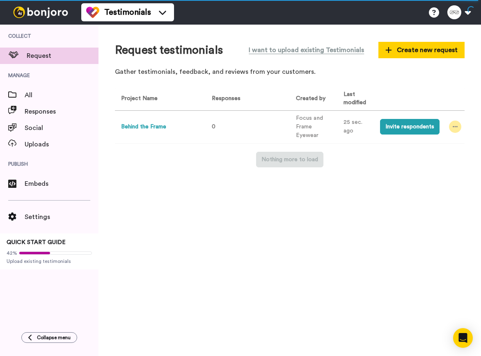
click at [455, 123] on div at bounding box center [455, 127] width 12 height 12
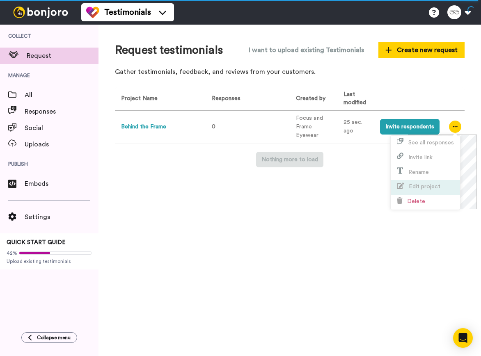
click at [420, 184] on span "Edit project" at bounding box center [425, 187] width 32 height 6
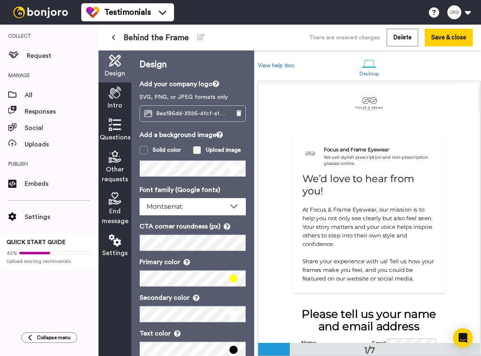
click at [222, 150] on div "Upload image" at bounding box center [223, 150] width 35 height 8
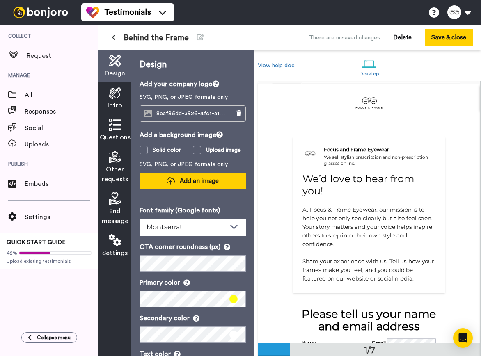
click at [194, 183] on span "Add an image" at bounding box center [199, 181] width 39 height 9
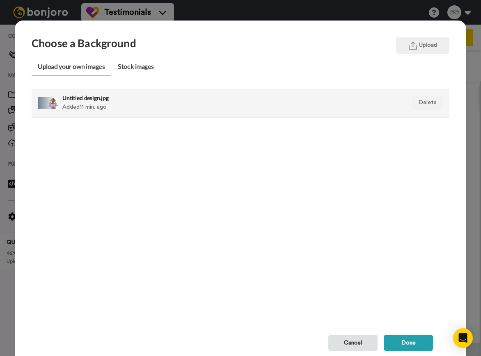
click at [116, 111] on div "Untitled design.jpg Added 11 min. ago" at bounding box center [200, 103] width 276 height 21
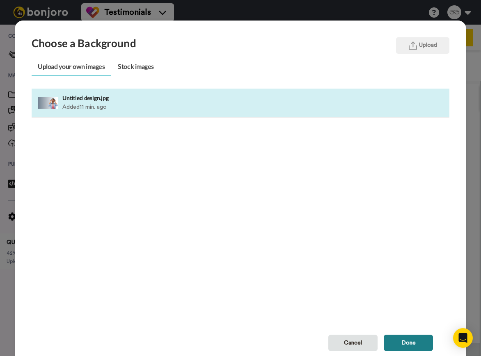
click at [412, 343] on button "Done" at bounding box center [408, 343] width 49 height 16
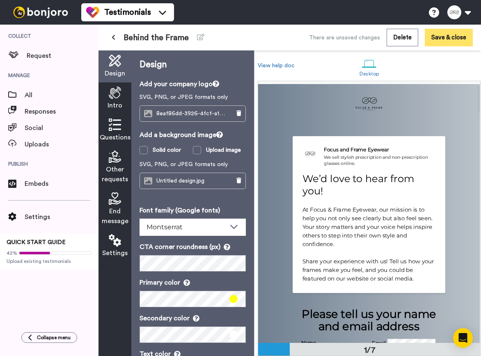
click at [446, 41] on button "Save & close" at bounding box center [449, 38] width 48 height 18
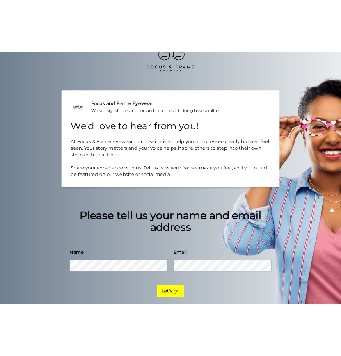
scroll to position [43, 0]
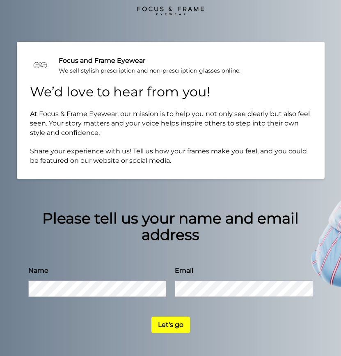
click at [334, 47] on div "Focus and Frame Eyewear We sell stylish prescription and non-prescription glass…" at bounding box center [170, 135] width 341 height 356
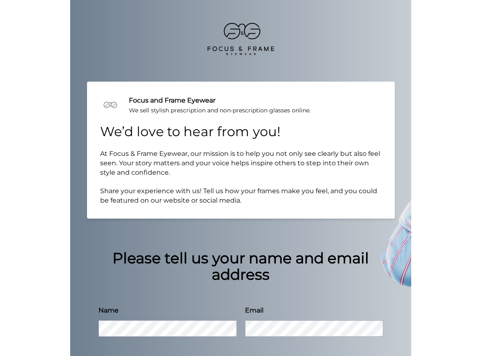
scroll to position [0, 0]
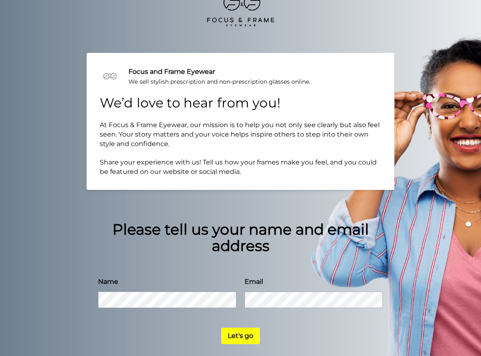
scroll to position [43, 0]
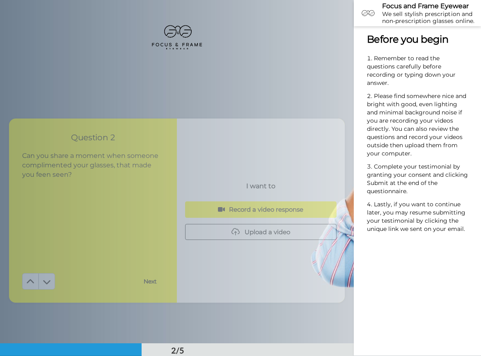
scroll to position [147, 0]
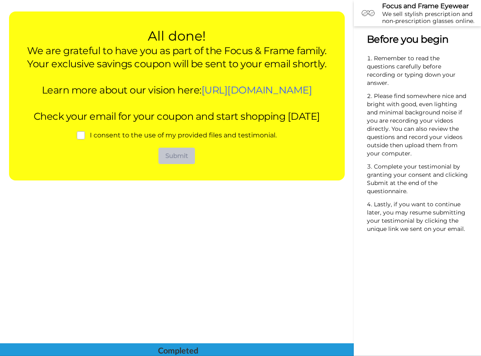
scroll to position [1372, 0]
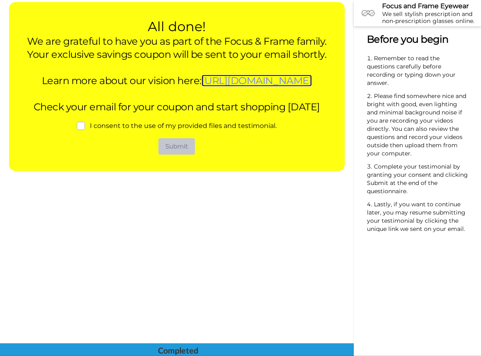
click at [201, 87] on span "[URL][DOMAIN_NAME]" at bounding box center [256, 81] width 110 height 12
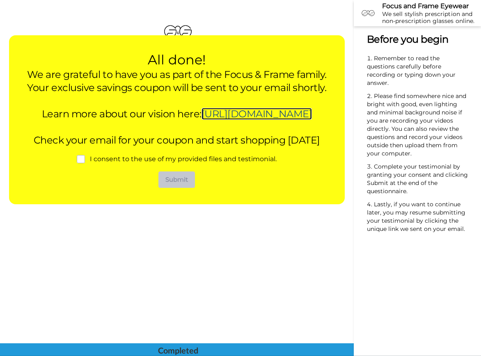
scroll to position [1337, 0]
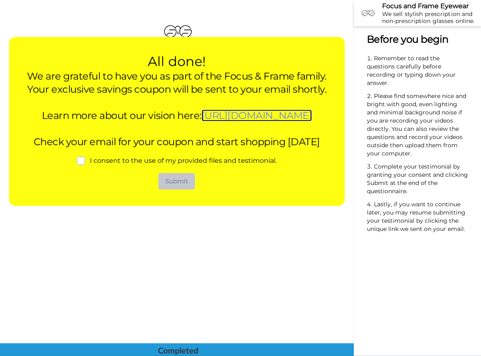
click at [201, 121] on span "[URL][DOMAIN_NAME]" at bounding box center [256, 116] width 110 height 12
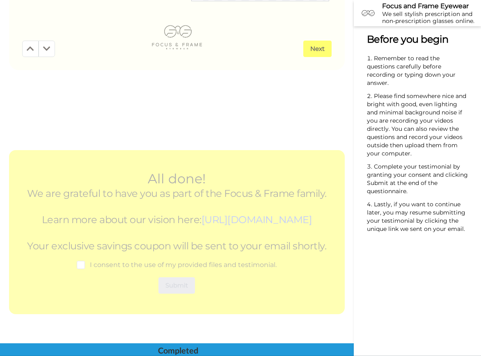
scroll to position [1374, 0]
